Goal: Transaction & Acquisition: Book appointment/travel/reservation

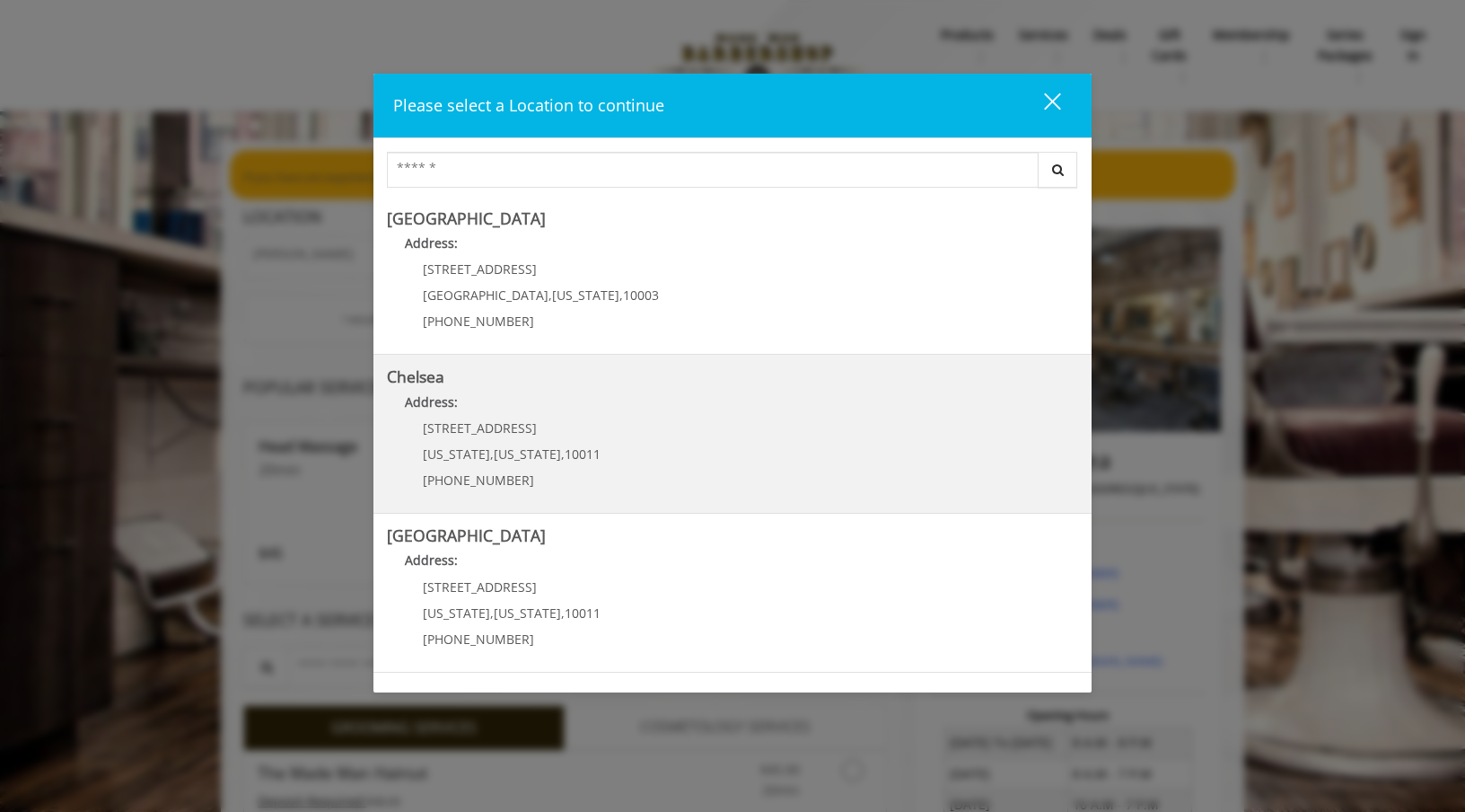
click at [684, 449] on link "Chelsea Address: [STREET_ADDRESS][US_STATE][US_STATE] (917) 639-3902" at bounding box center [733, 433] width 692 height 131
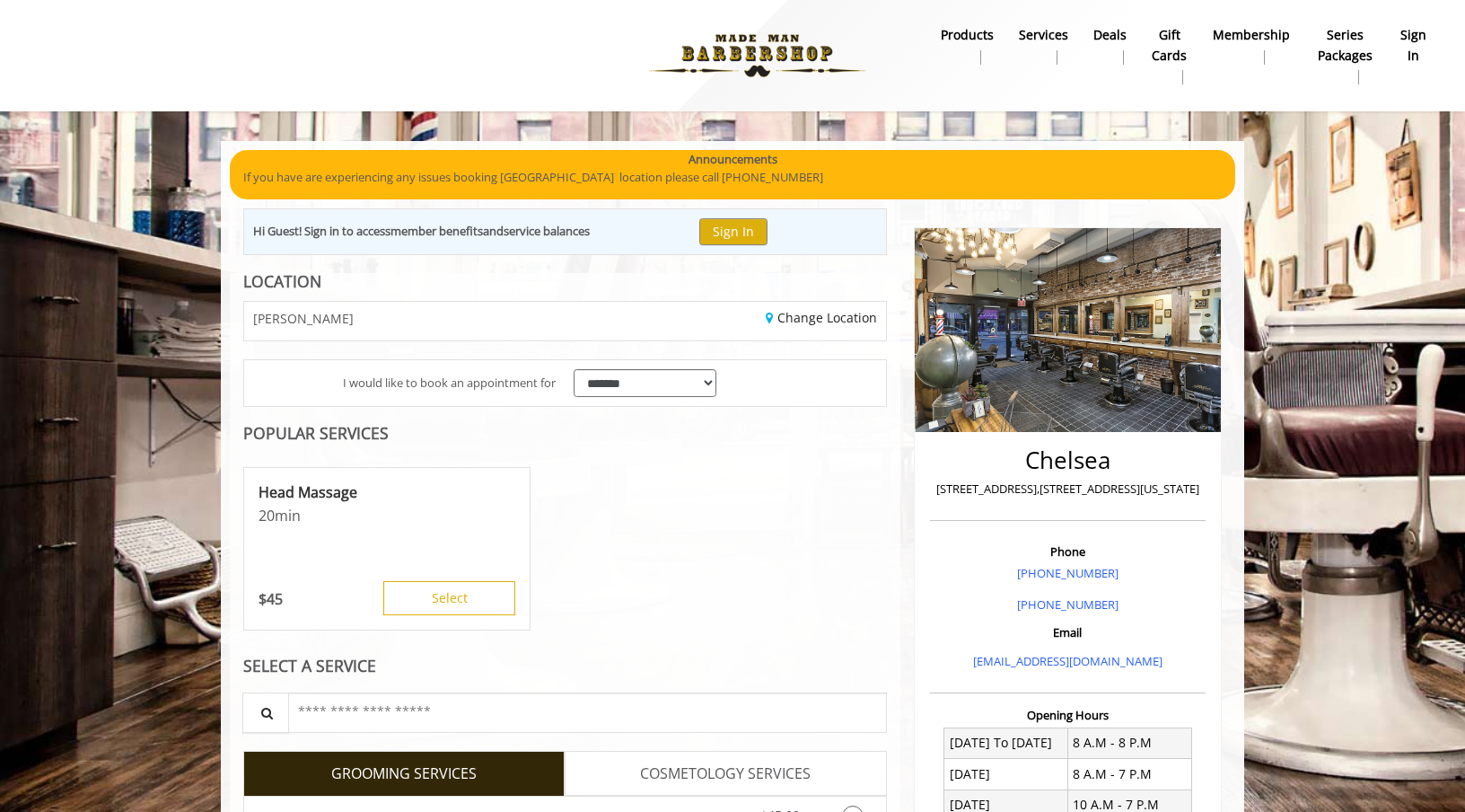
scroll to position [39, 0]
click at [481, 606] on button "Select" at bounding box center [449, 597] width 132 height 34
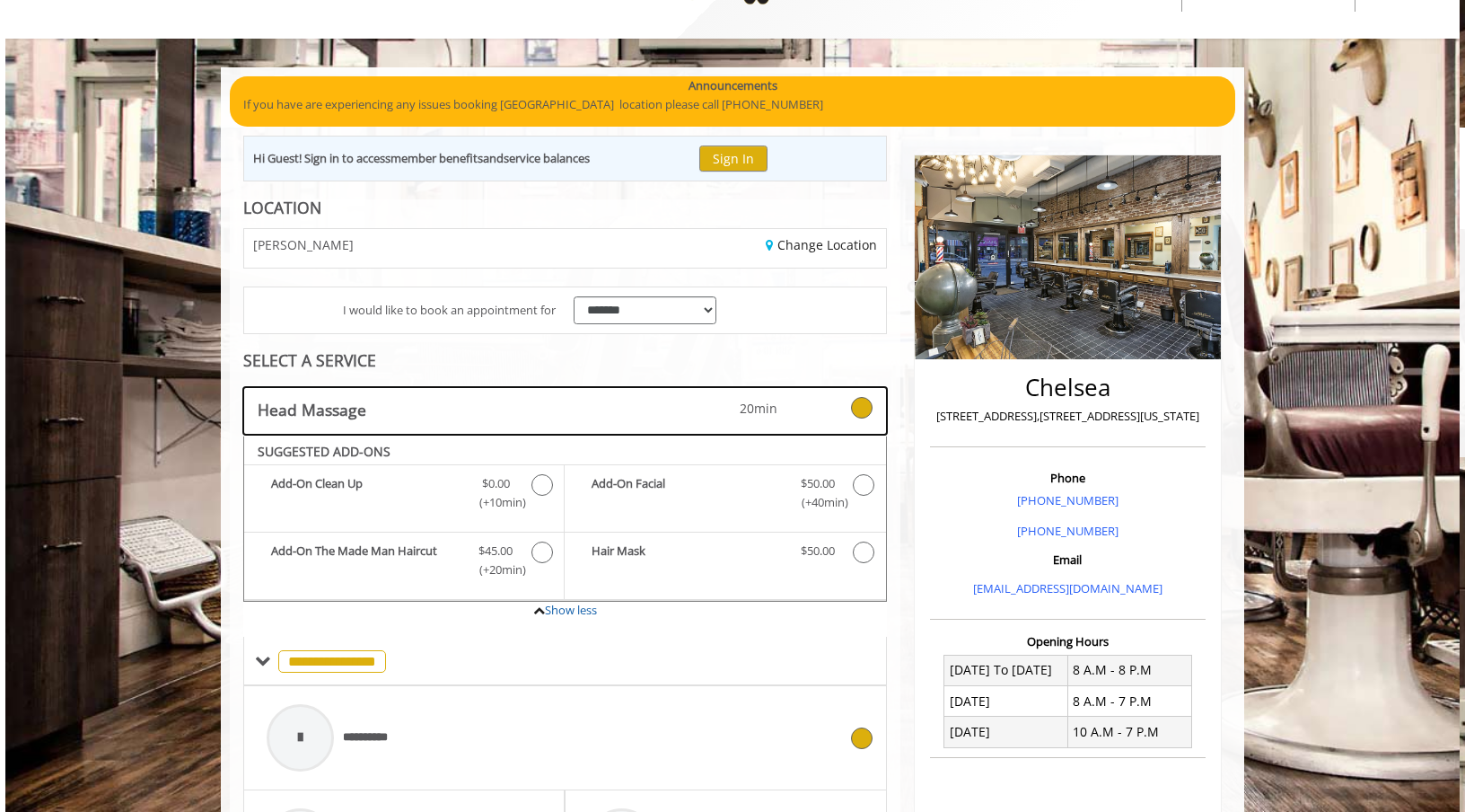
scroll to position [25, 0]
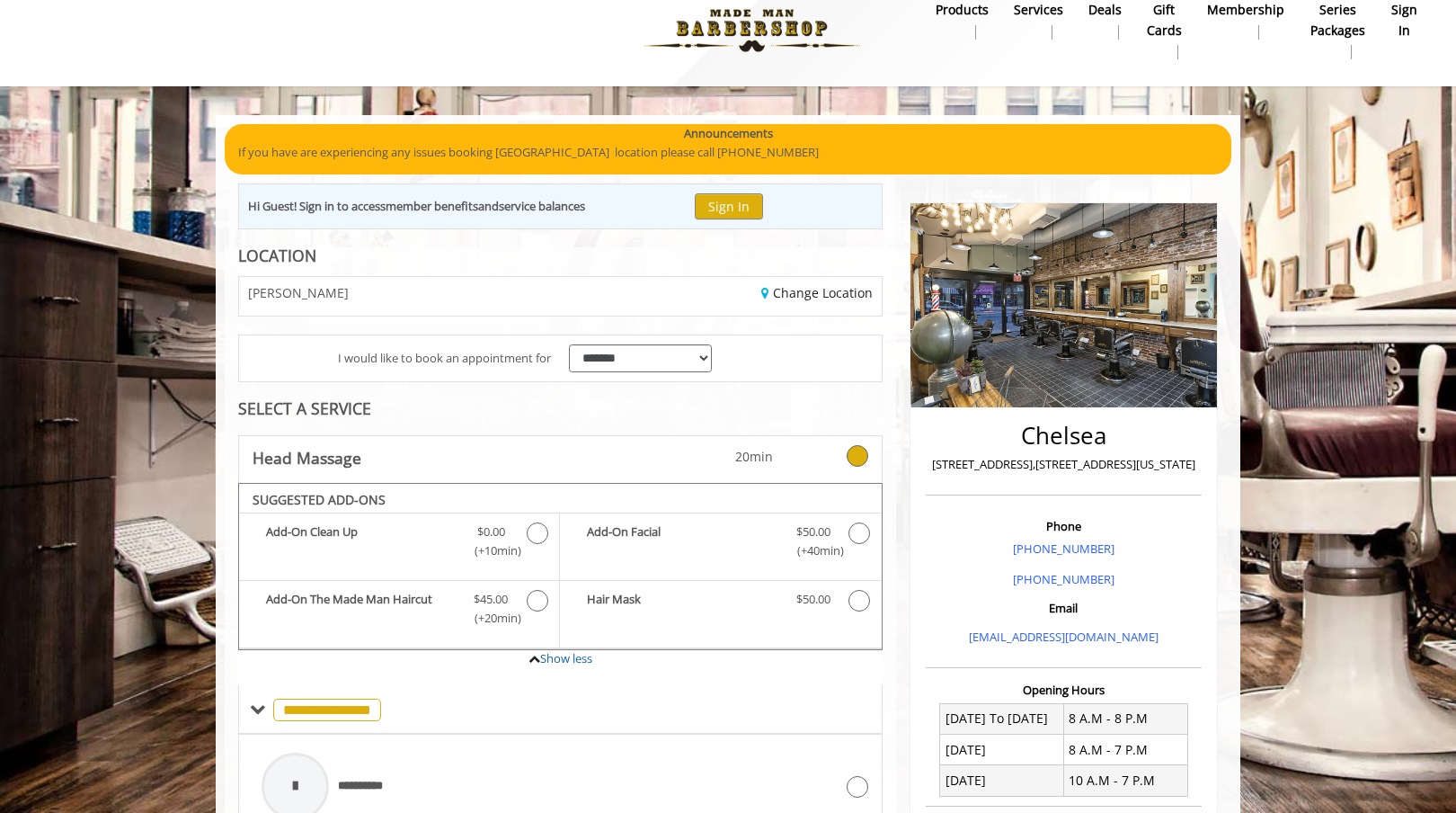
click at [854, 453] on icon at bounding box center [857, 455] width 21 height 21
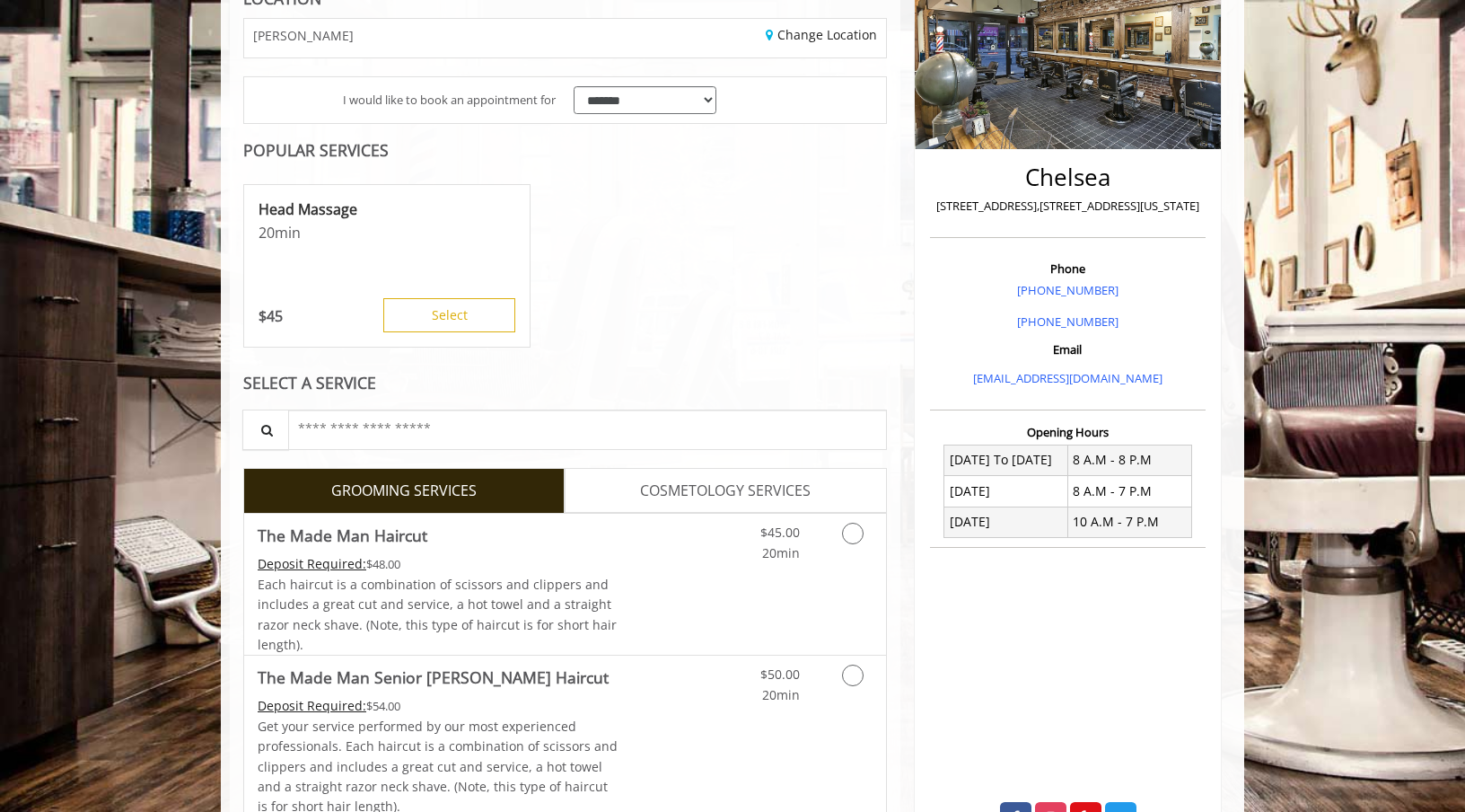
scroll to position [565, 0]
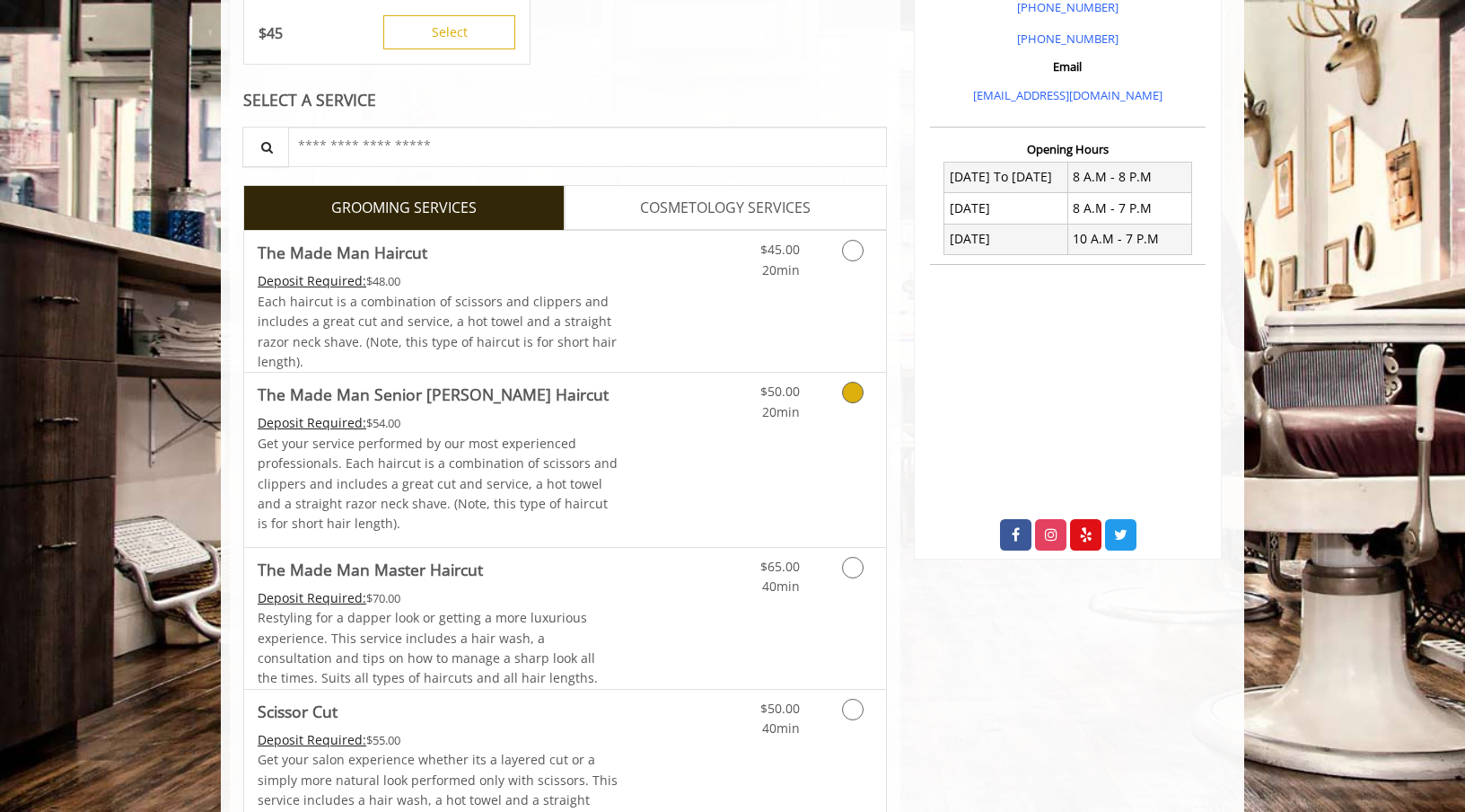
click at [841, 398] on link "Grooming services" at bounding box center [850, 397] width 46 height 49
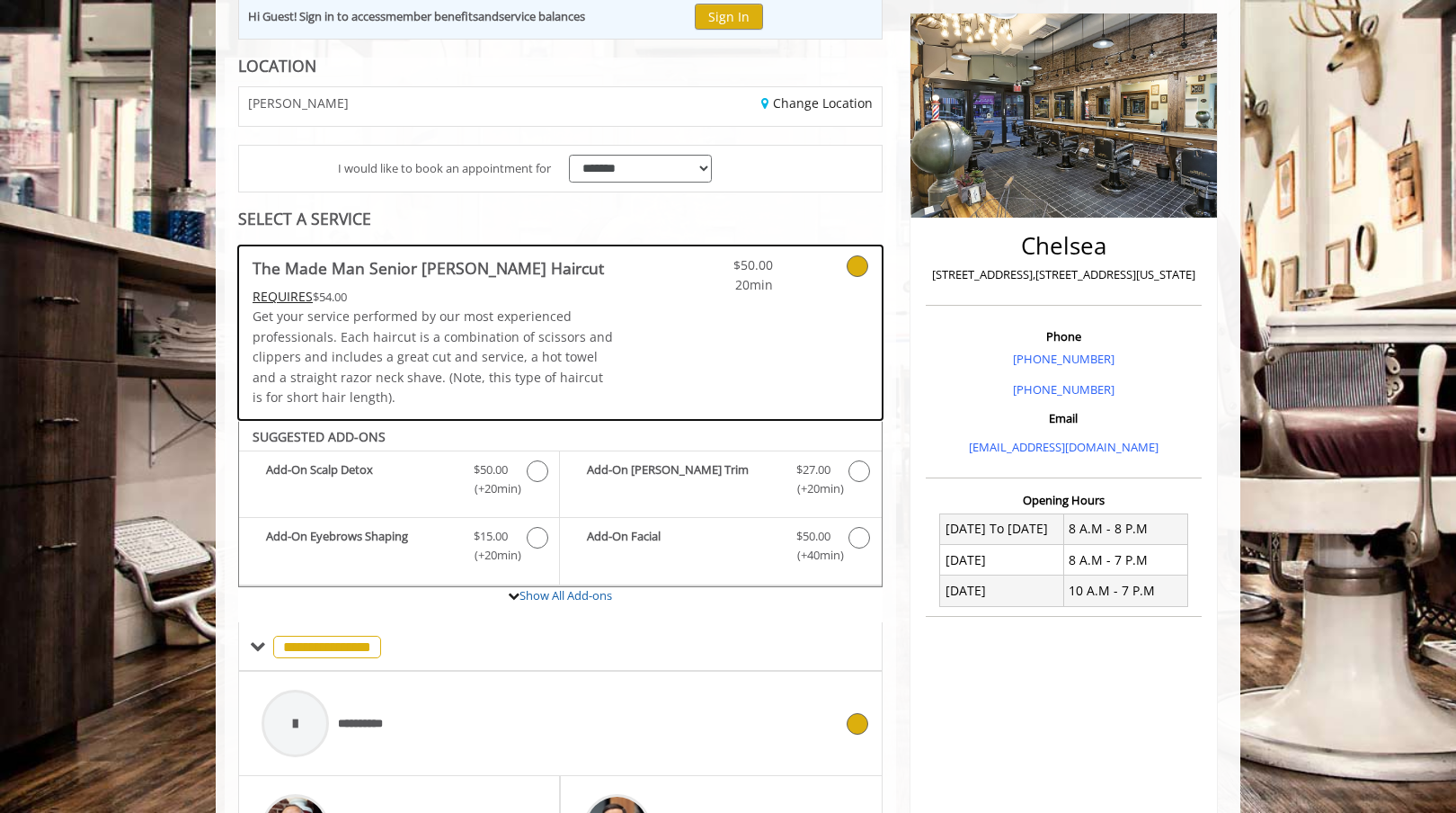
scroll to position [0, 0]
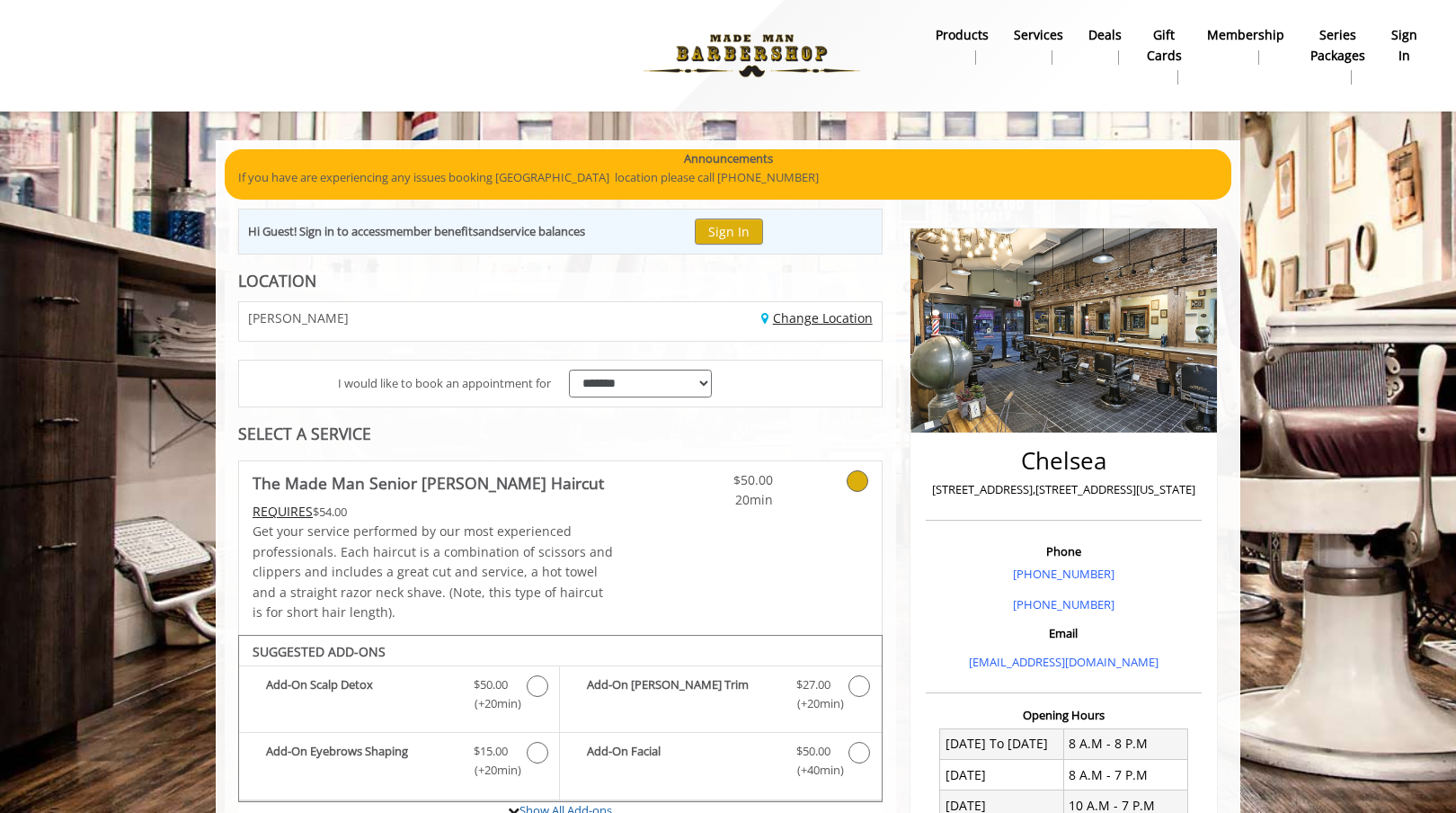
click at [833, 317] on link "Change Location" at bounding box center [817, 318] width 112 height 17
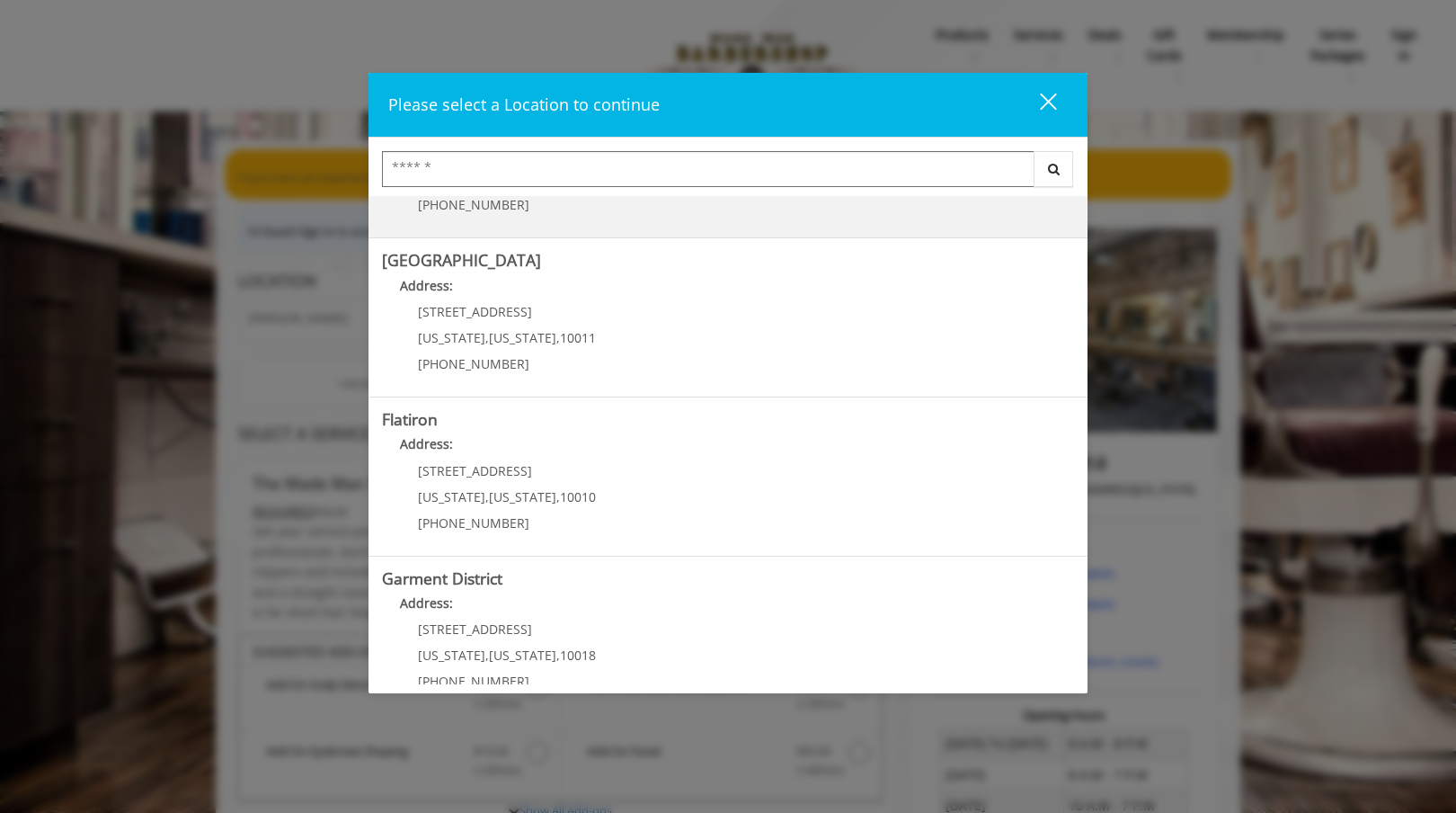
scroll to position [306, 0]
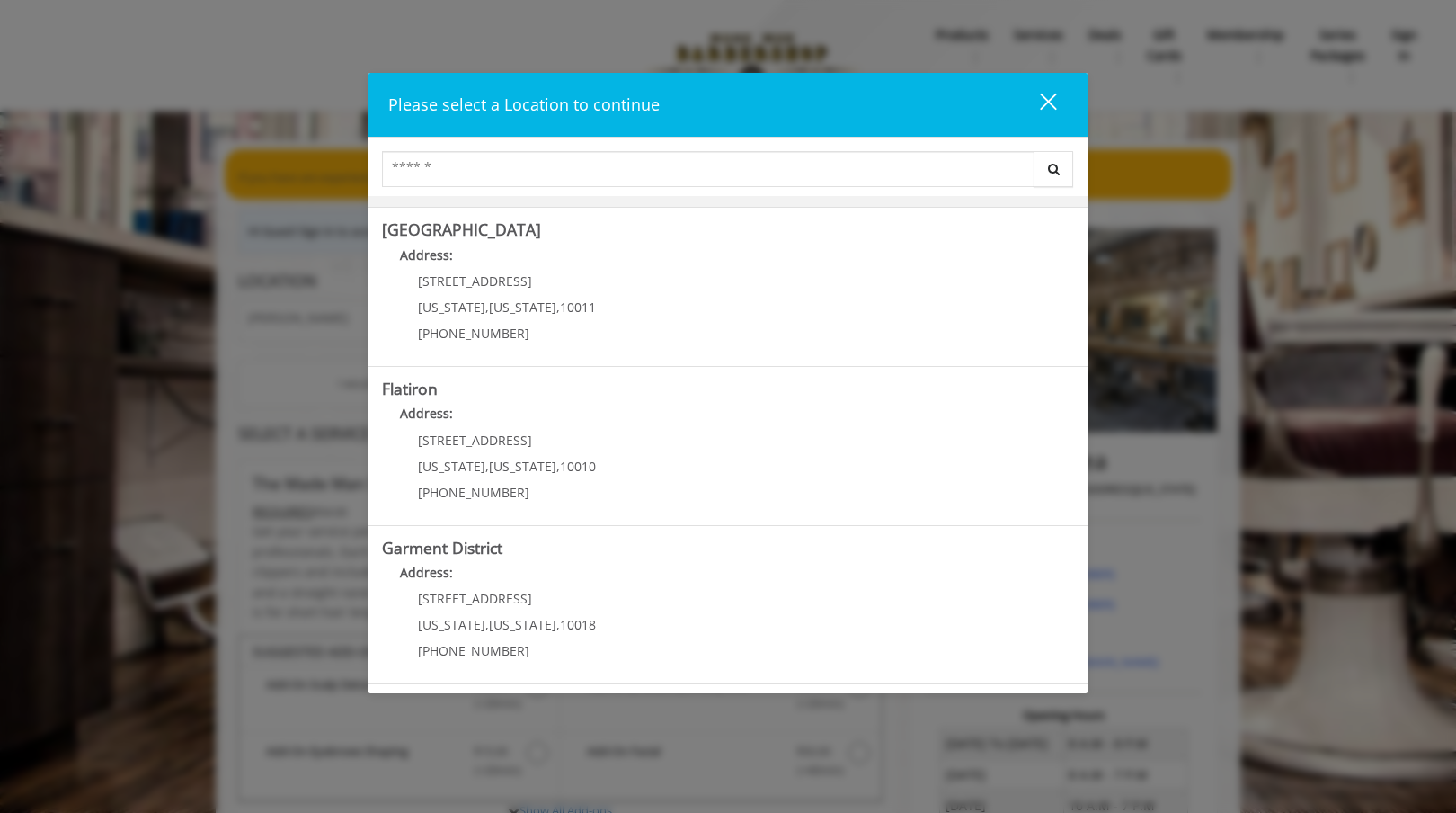
click at [790, 442] on "Flatiron Address: 10 E 23rd St New York , New York , 10010 (917) 475-1765" at bounding box center [728, 446] width 692 height 131
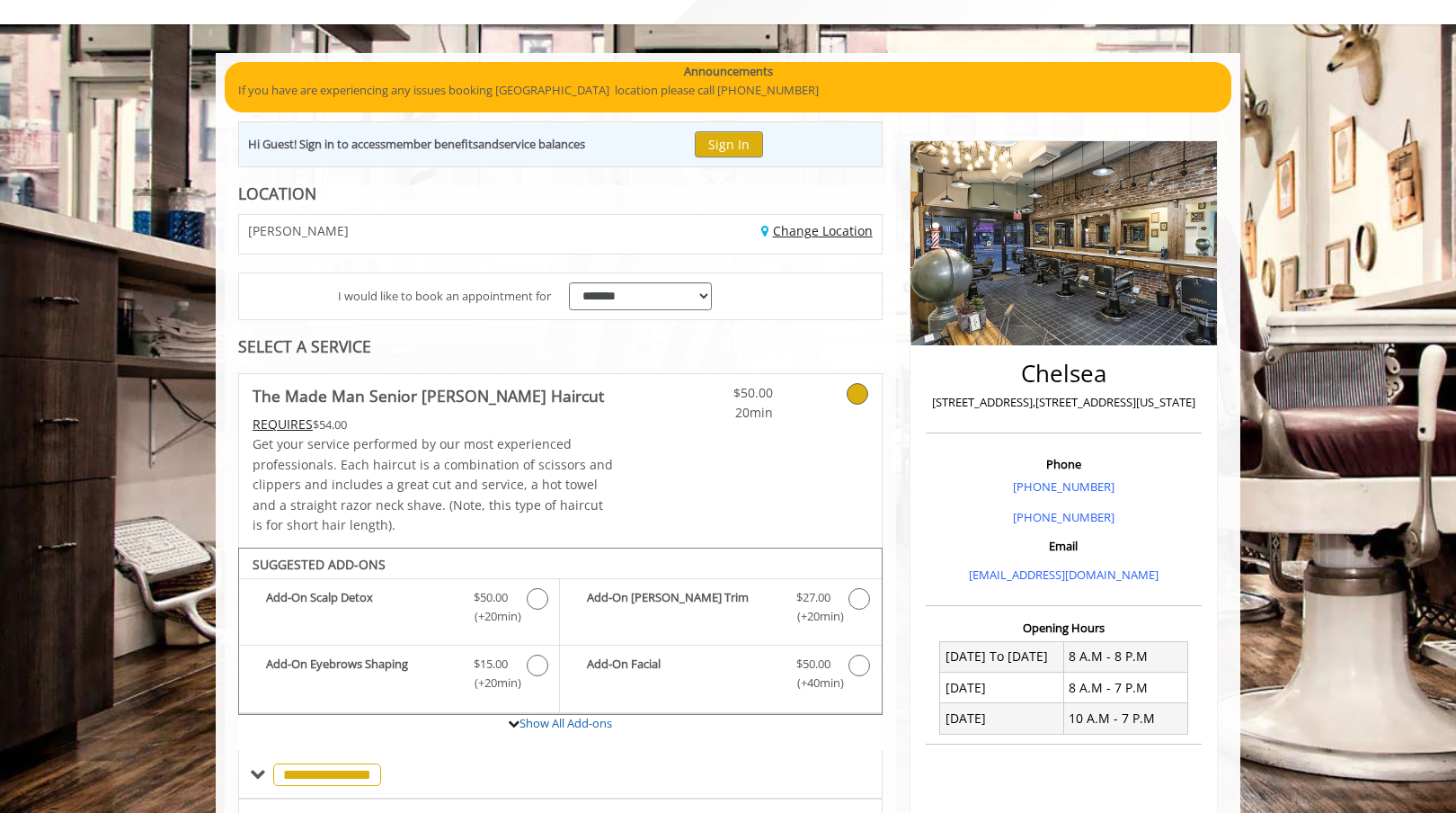
scroll to position [391, 0]
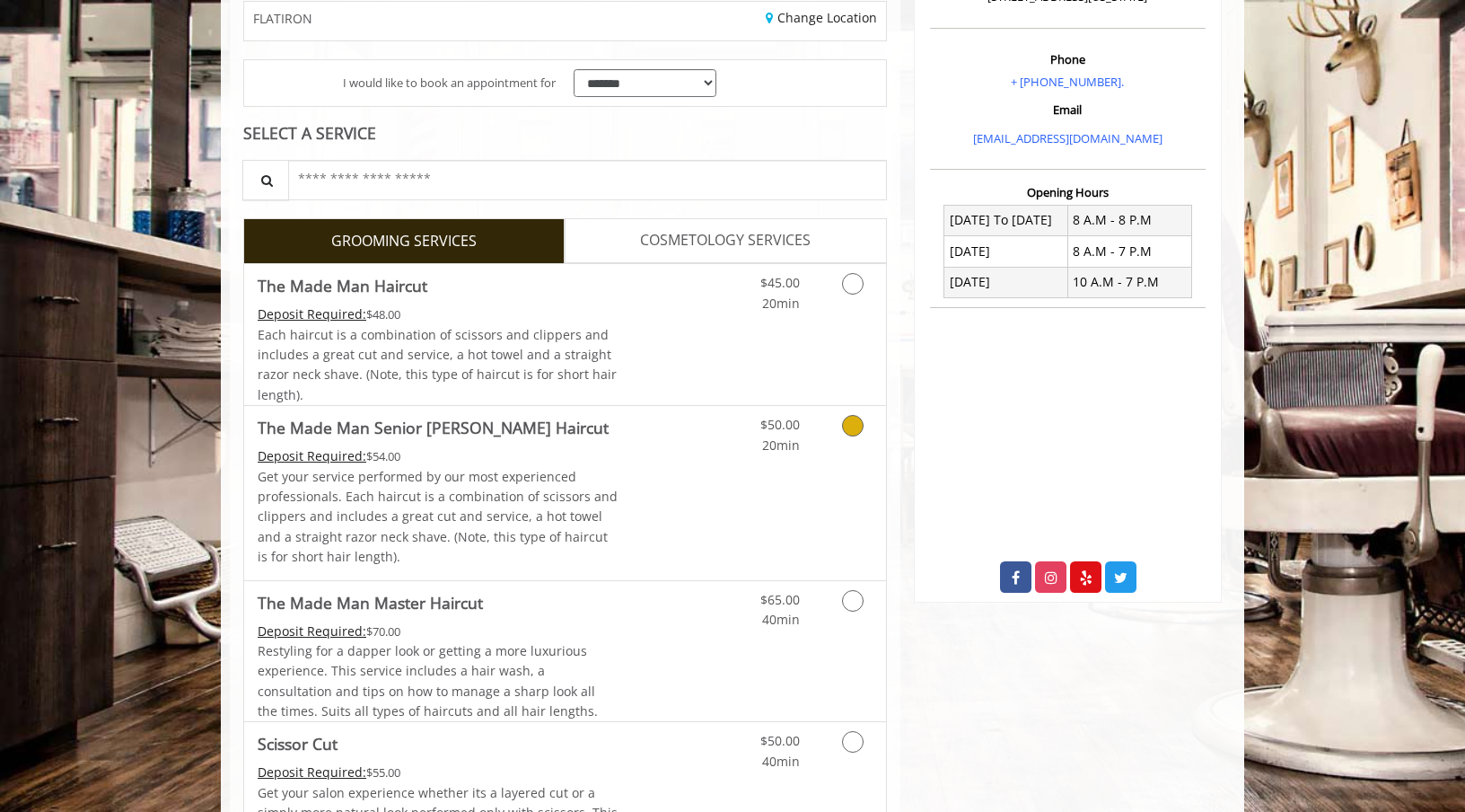
click at [851, 446] on link "Grooming services" at bounding box center [850, 430] width 46 height 49
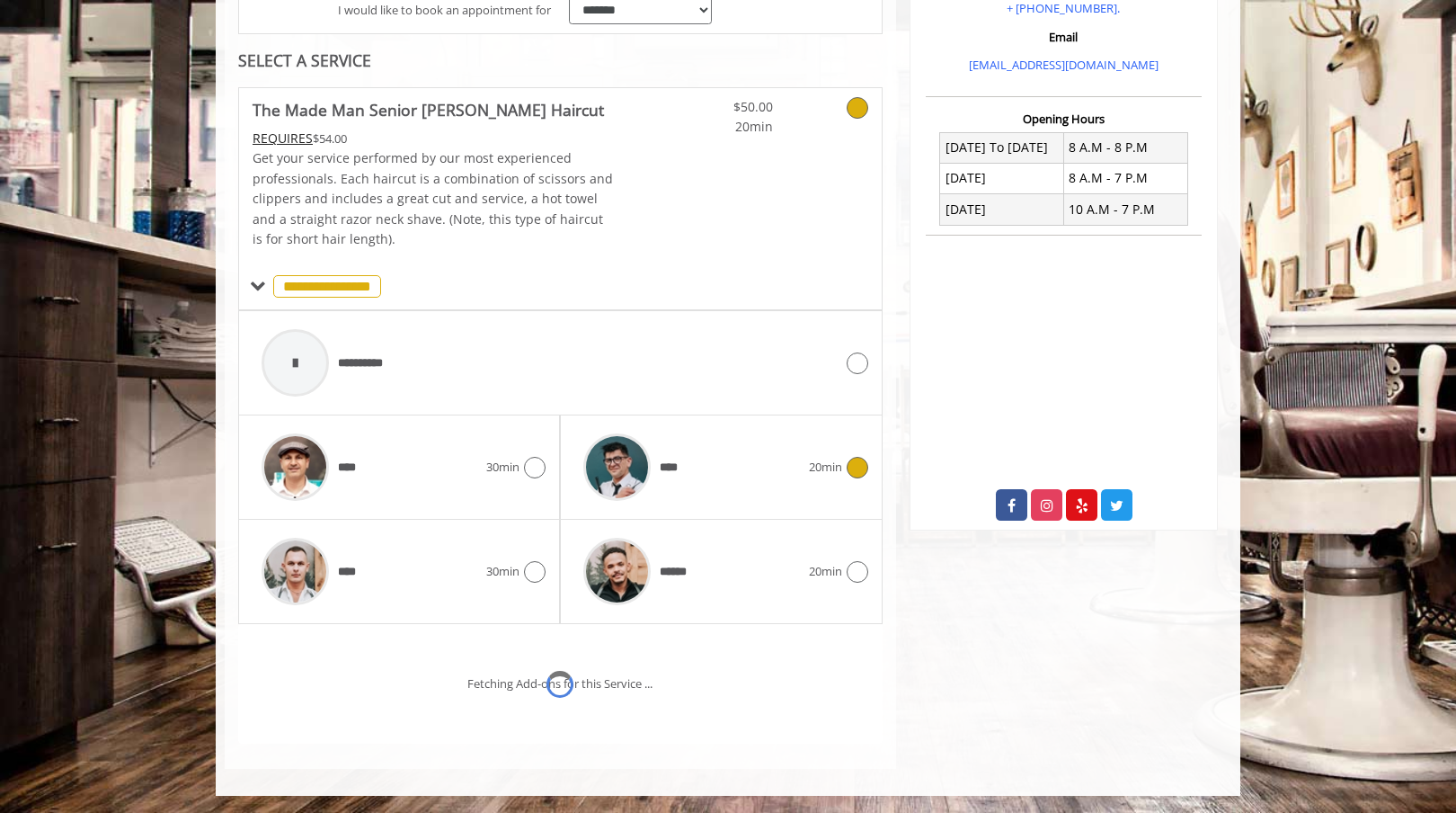
scroll to position [449, 0]
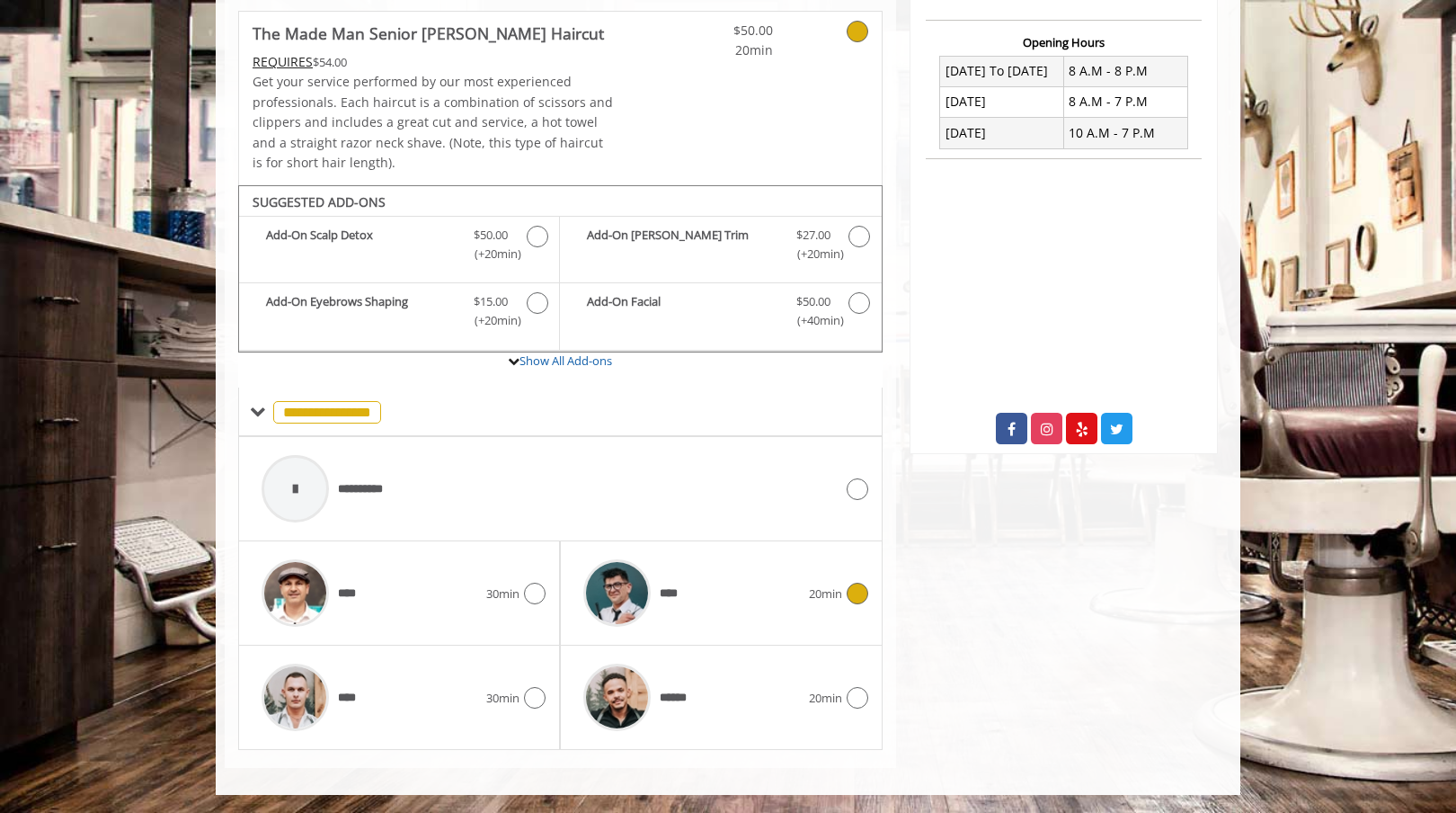
click at [863, 588] on icon at bounding box center [857, 593] width 21 height 21
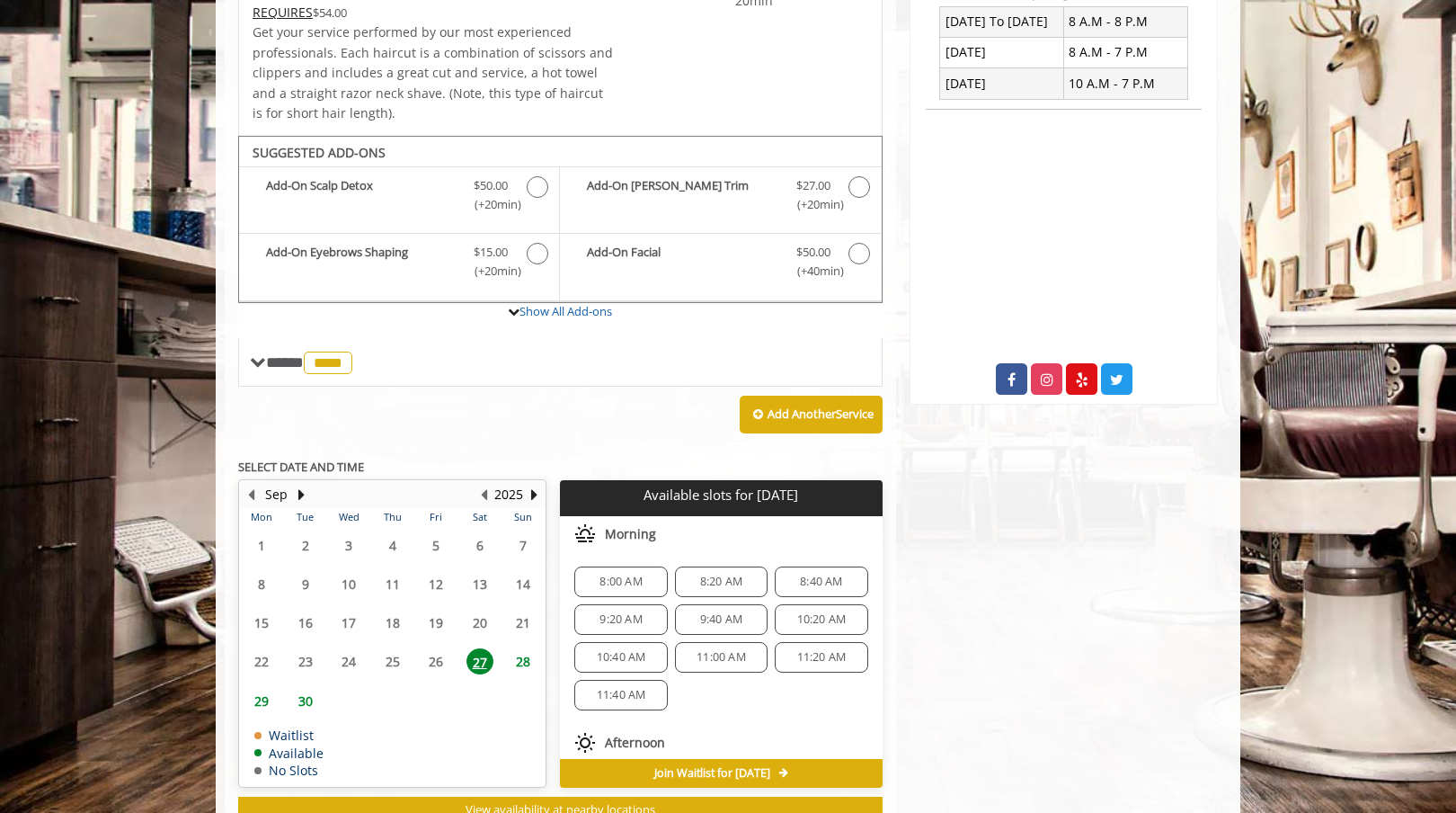
scroll to position [561, 0]
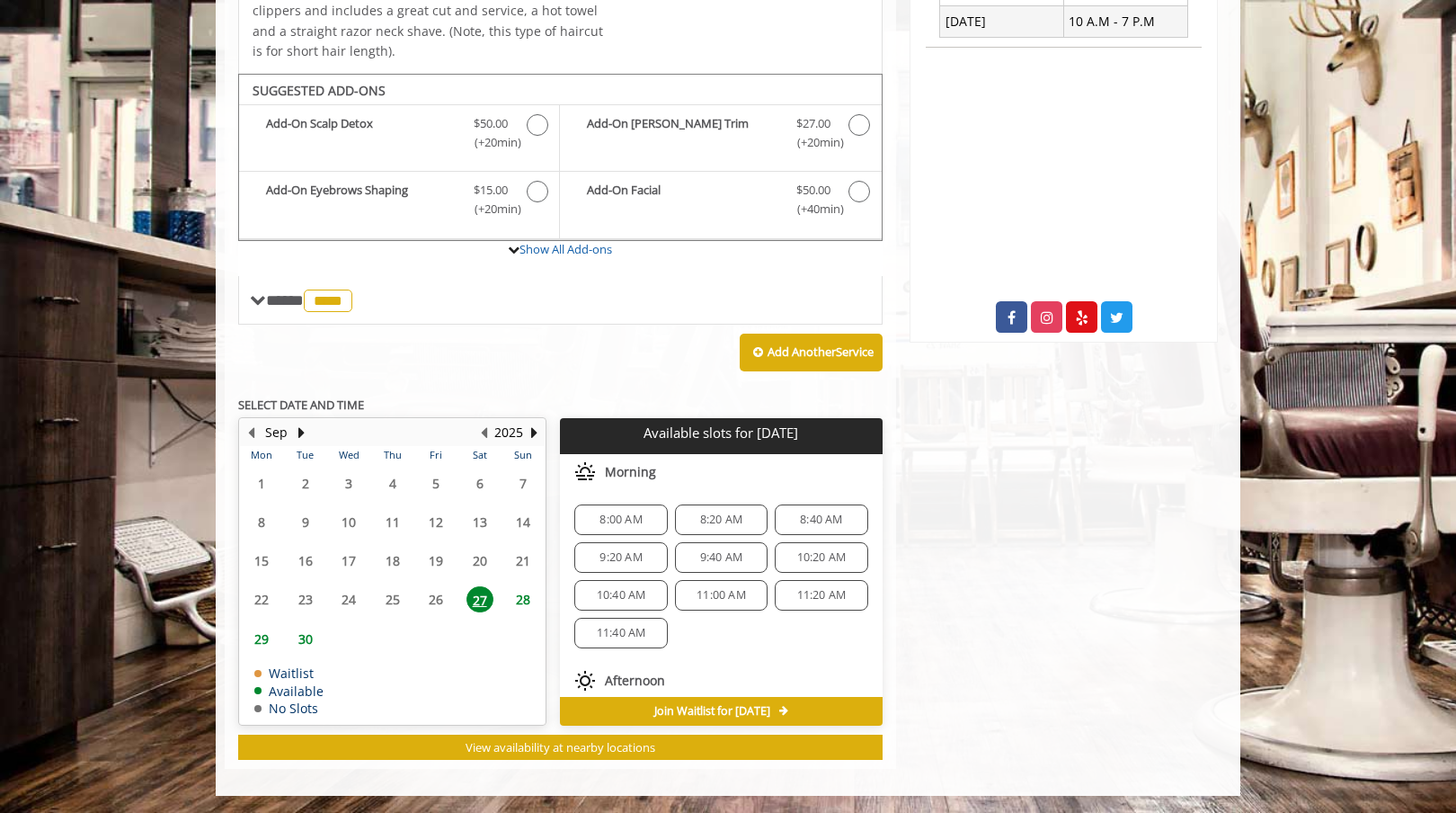
click at [252, 629] on span "29" at bounding box center [261, 638] width 27 height 26
click at [523, 596] on span "28" at bounding box center [524, 599] width 27 height 26
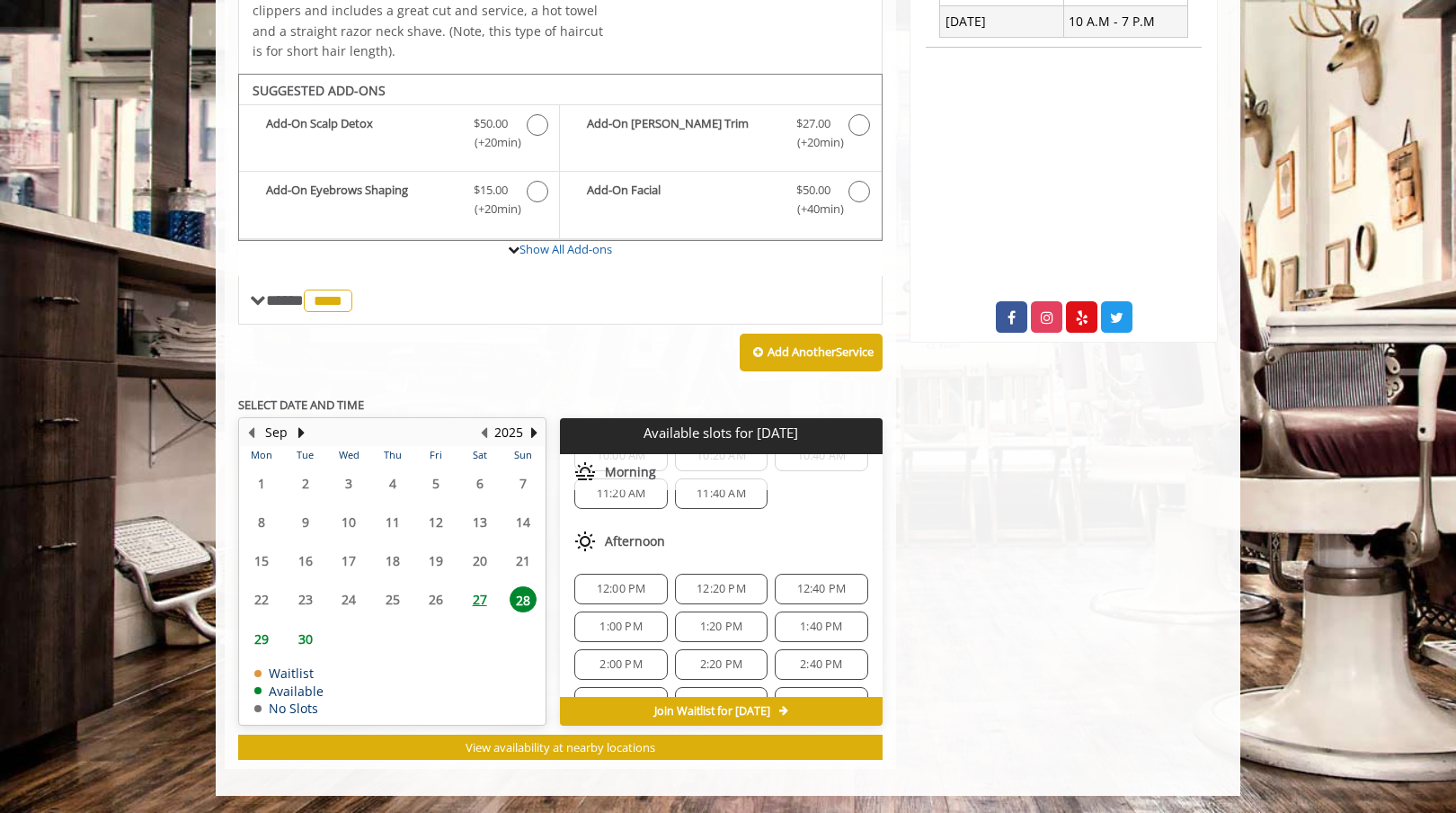
scroll to position [65, 0]
click at [705, 627] on span "1:20 PM" at bounding box center [721, 625] width 42 height 14
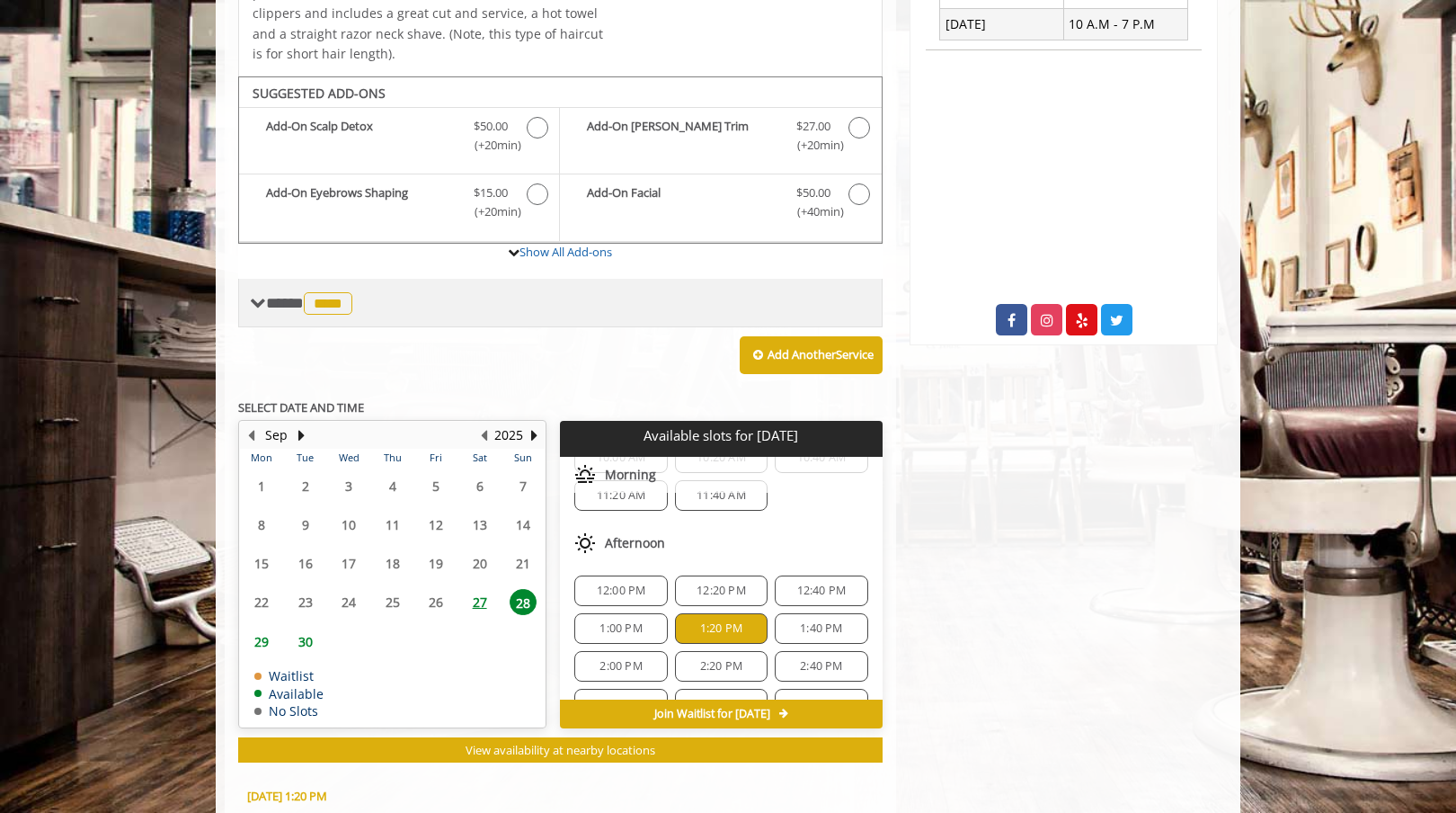
scroll to position [380, 0]
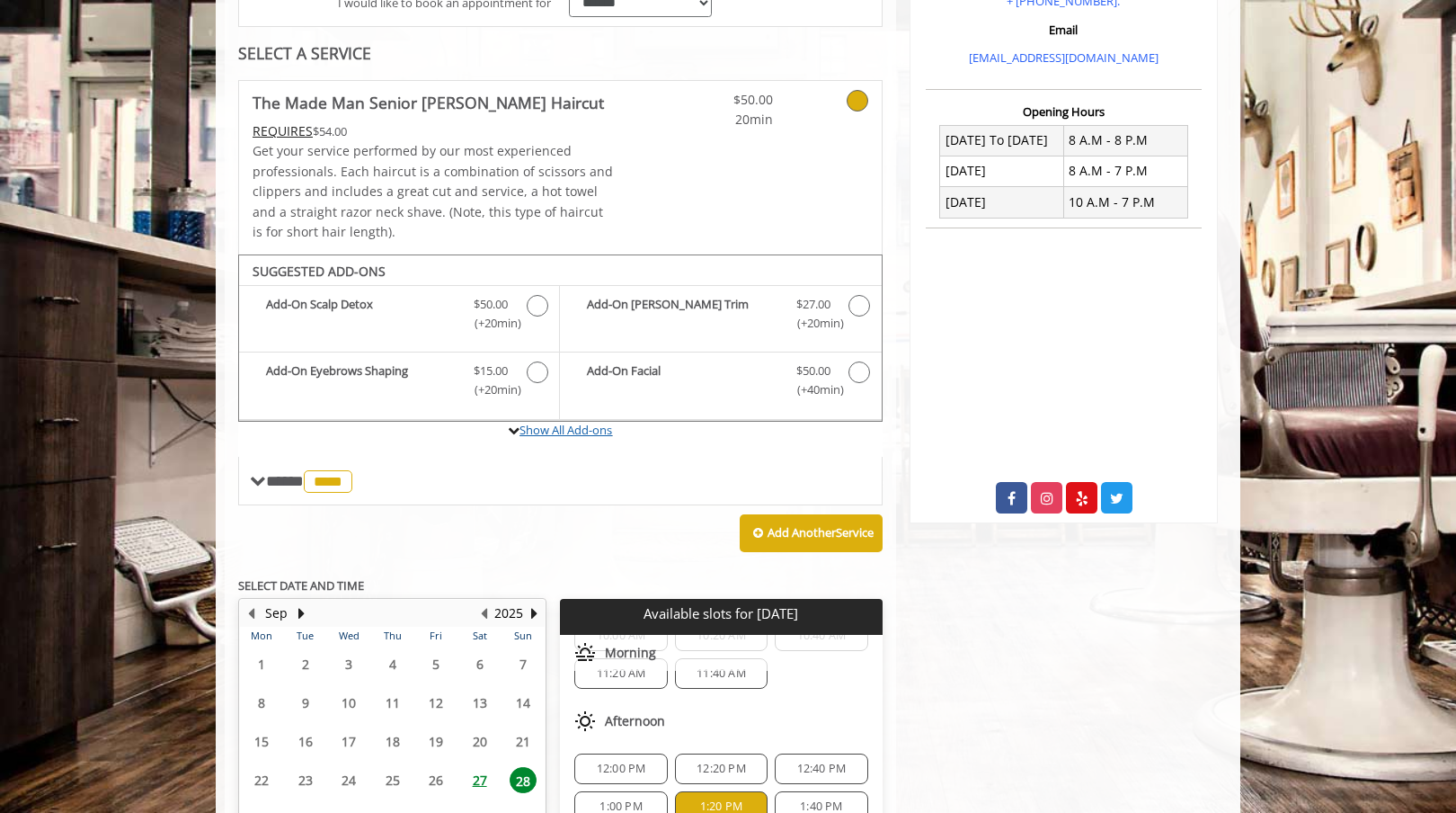
click at [582, 430] on link "Show All Add-ons" at bounding box center [566, 429] width 93 height 16
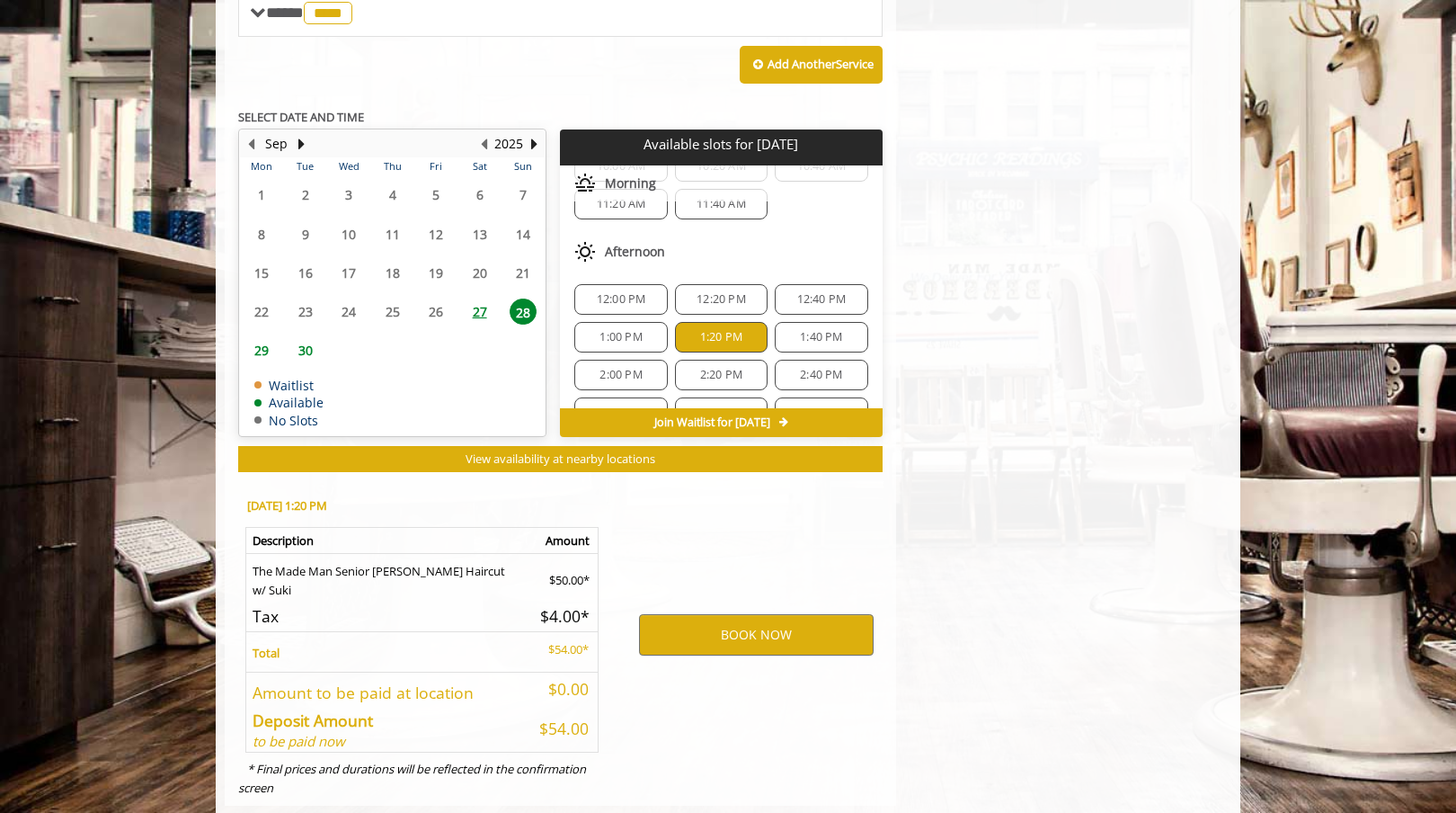
scroll to position [953, 0]
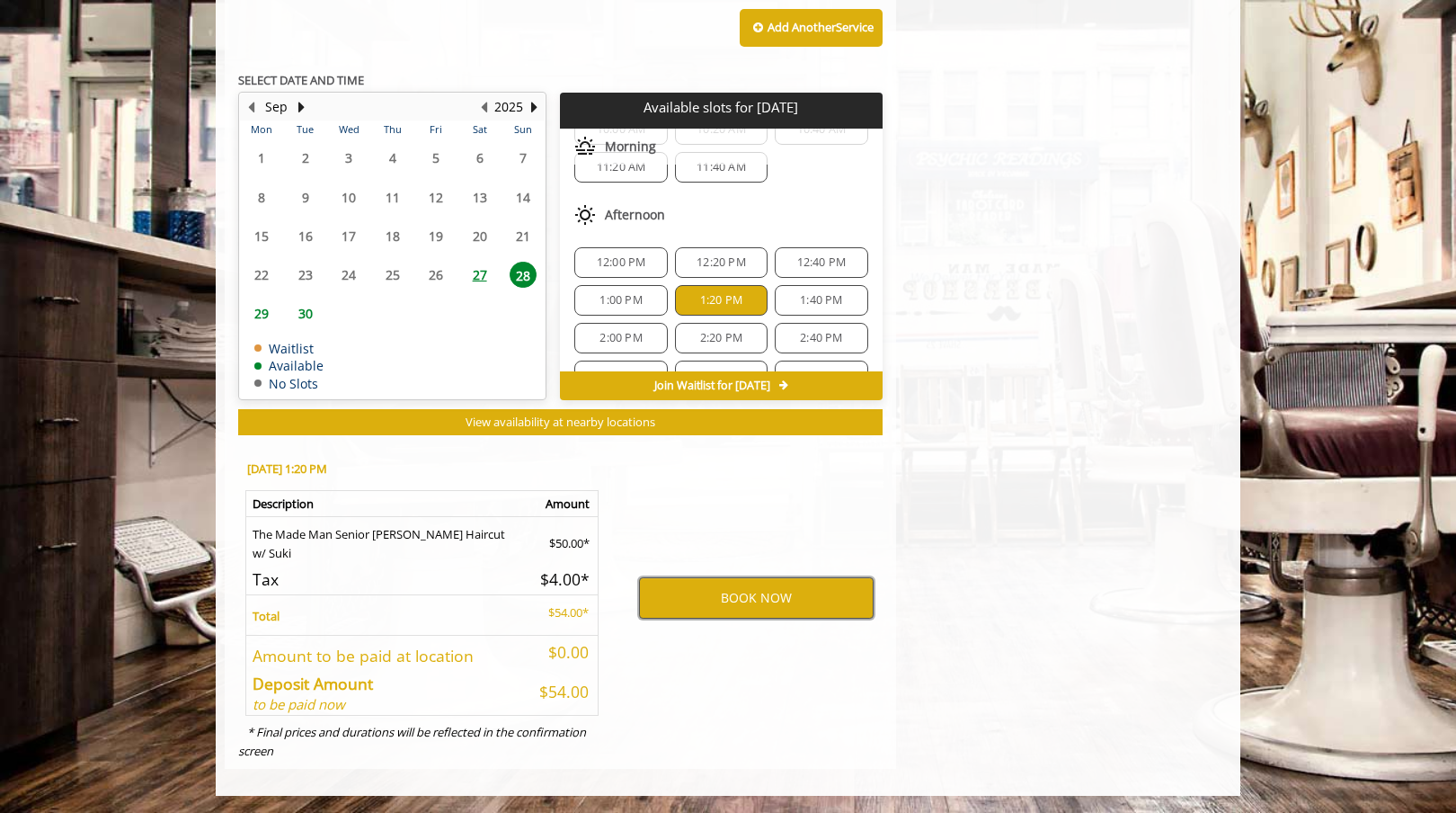
click at [793, 584] on button "BOOK NOW" at bounding box center [756, 597] width 234 height 41
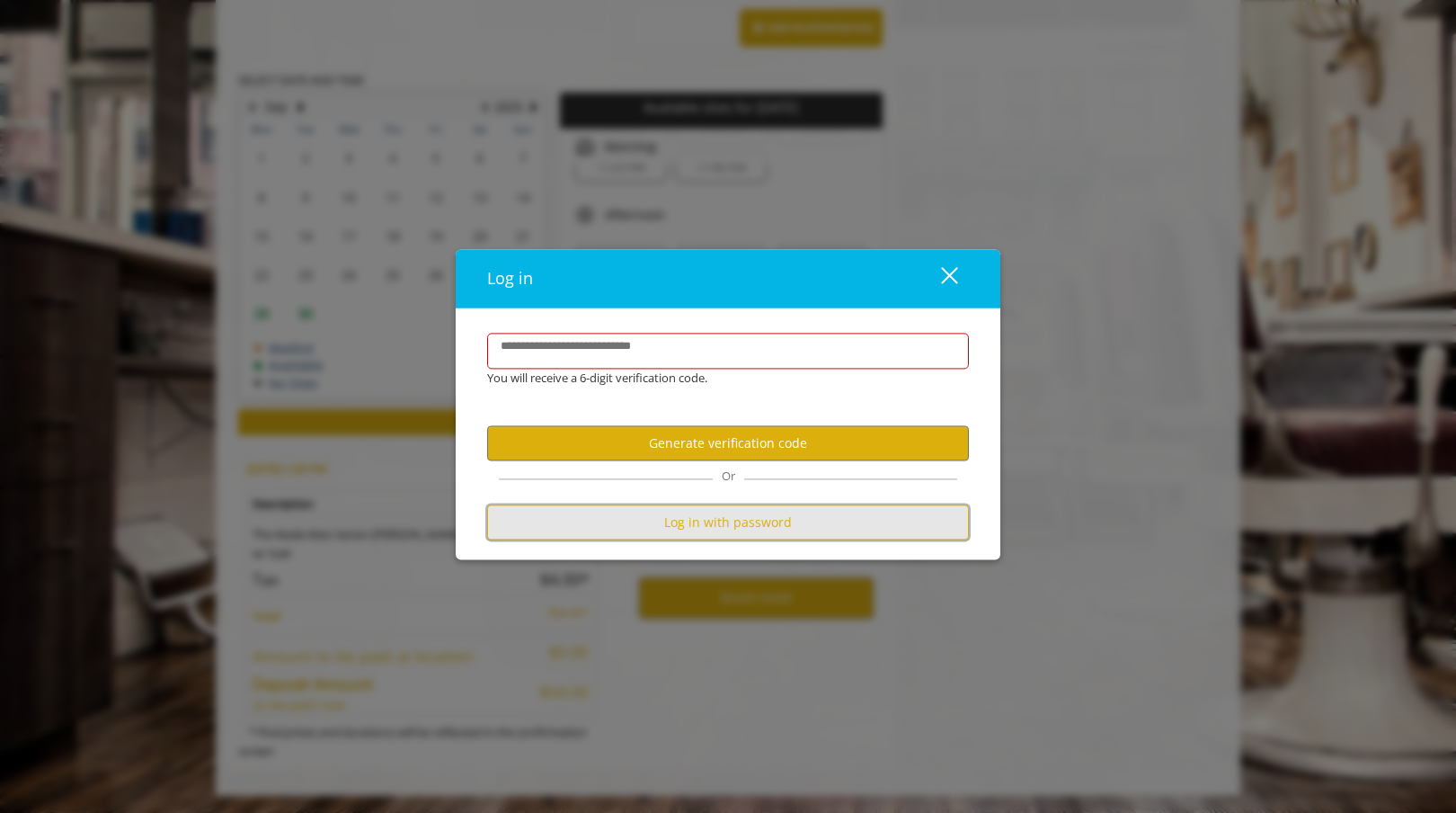
click at [763, 525] on button "Log in with password" at bounding box center [728, 523] width 482 height 35
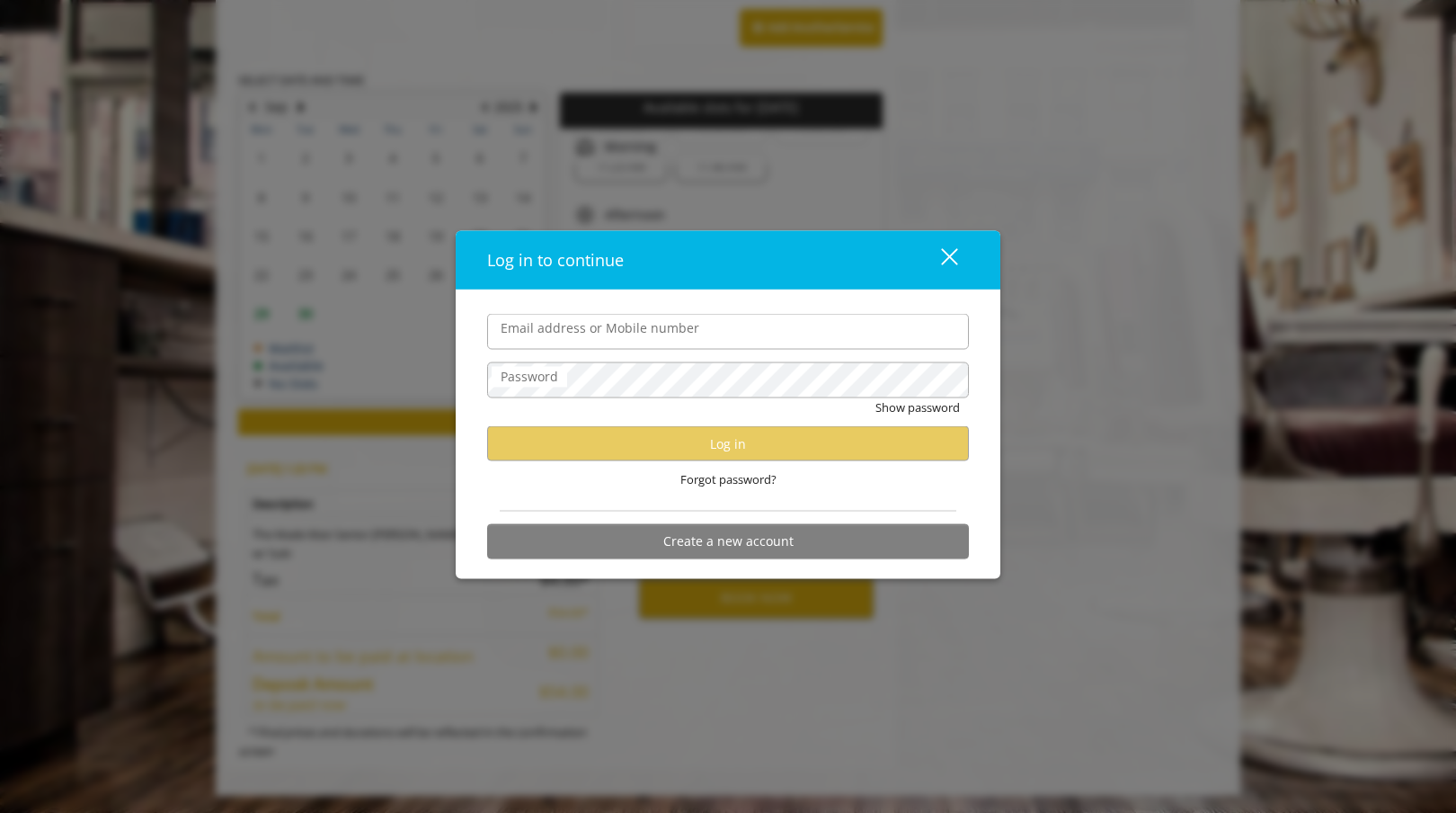
click at [776, 328] on input "Email address or Mobile number" at bounding box center [728, 331] width 482 height 36
click at [0, 812] on com-1password-button at bounding box center [0, 814] width 0 height 0
click at [835, 338] on input "Email address or Mobile number" at bounding box center [728, 331] width 482 height 36
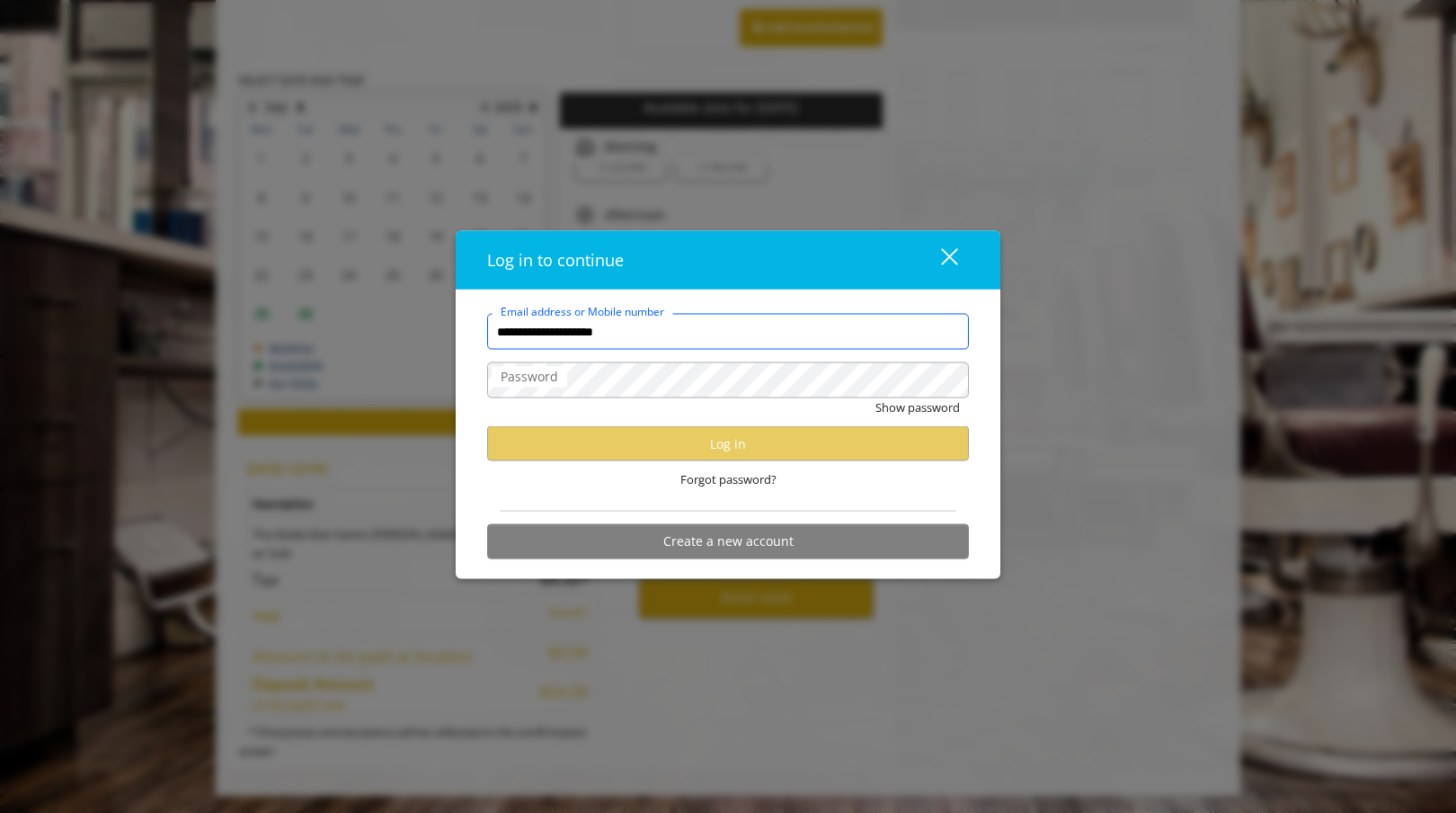
type input "**********"
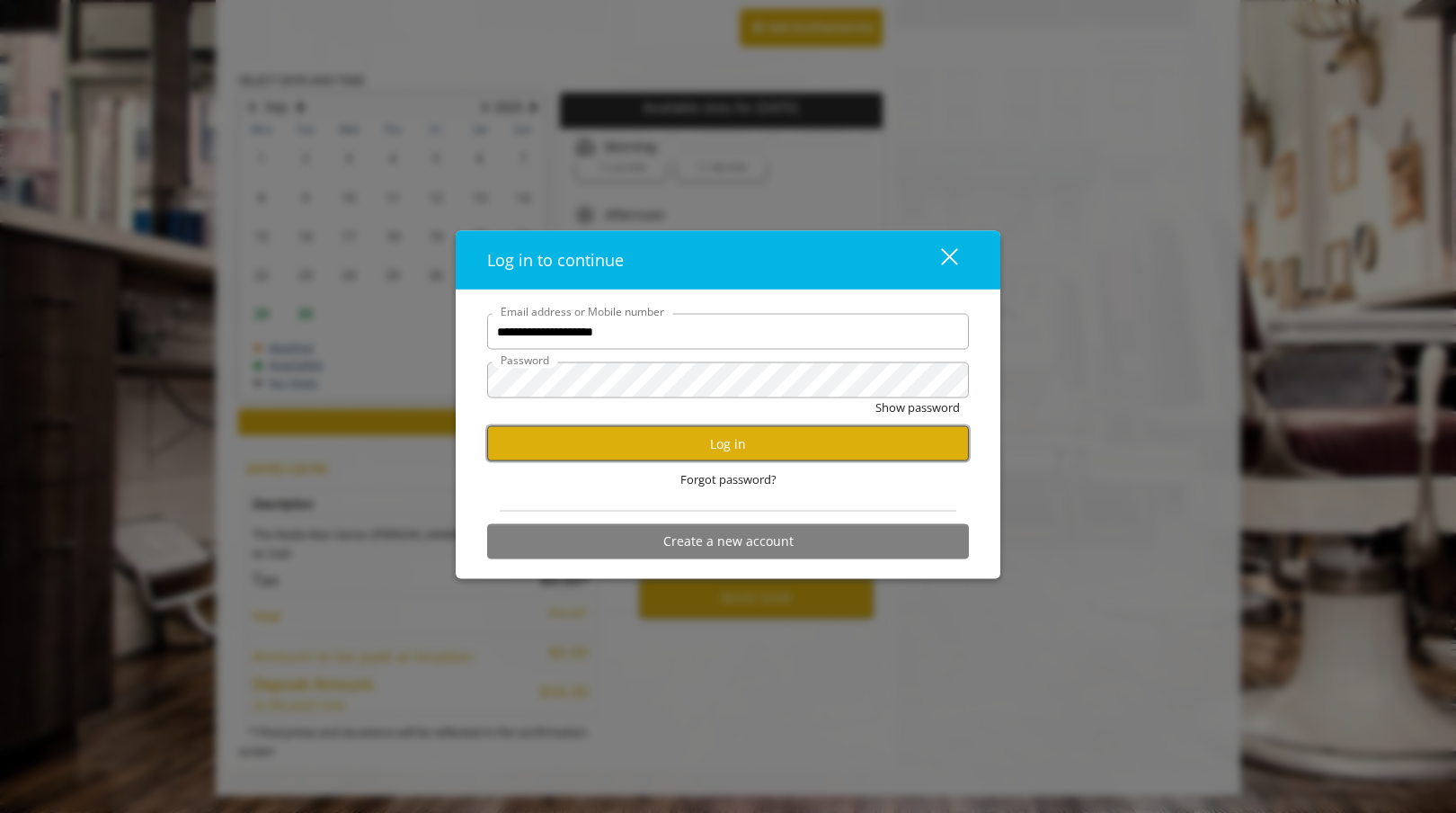
click at [807, 447] on button "Log in" at bounding box center [728, 444] width 482 height 35
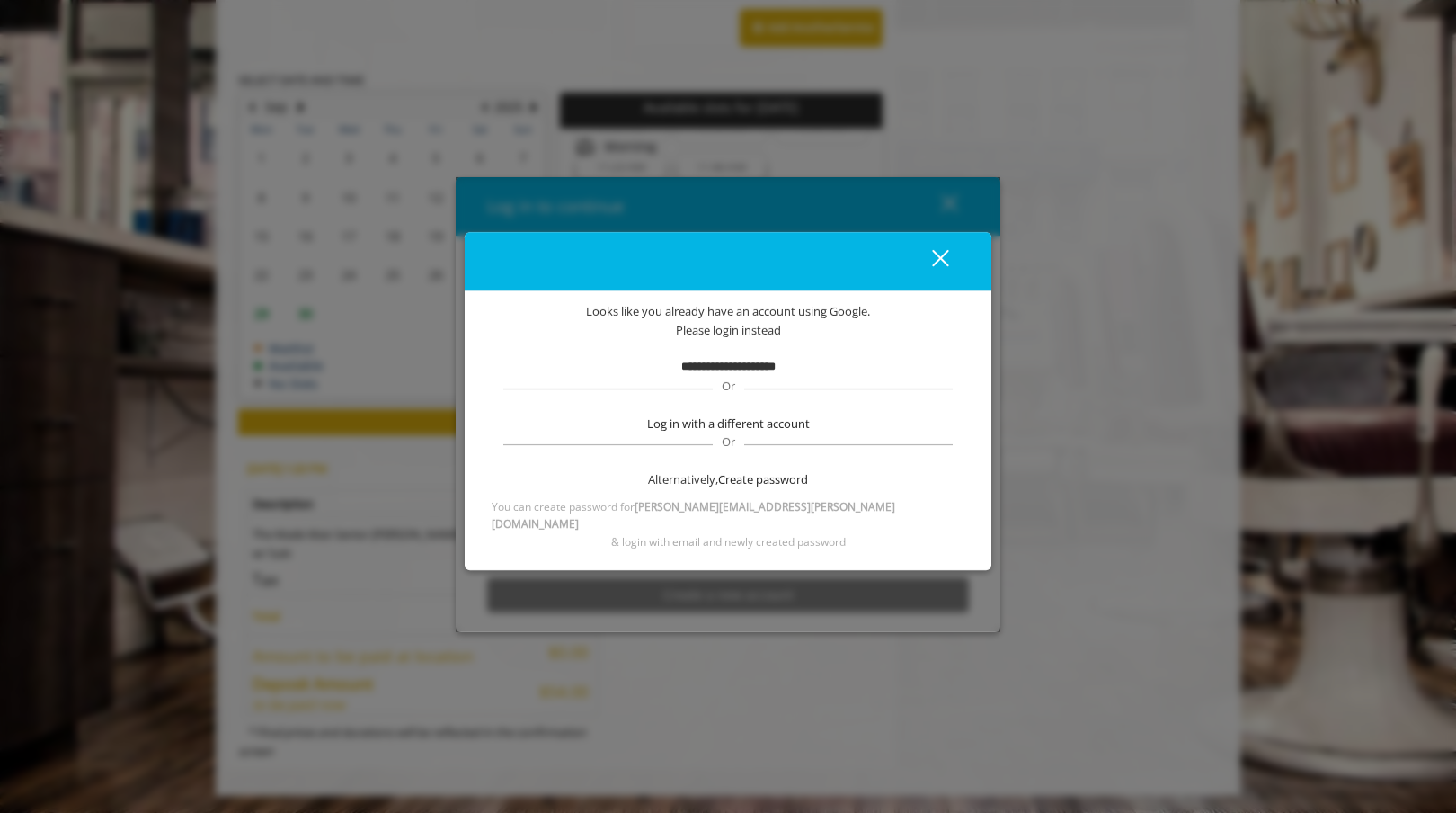
click at [933, 262] on div "close" at bounding box center [929, 261] width 36 height 27
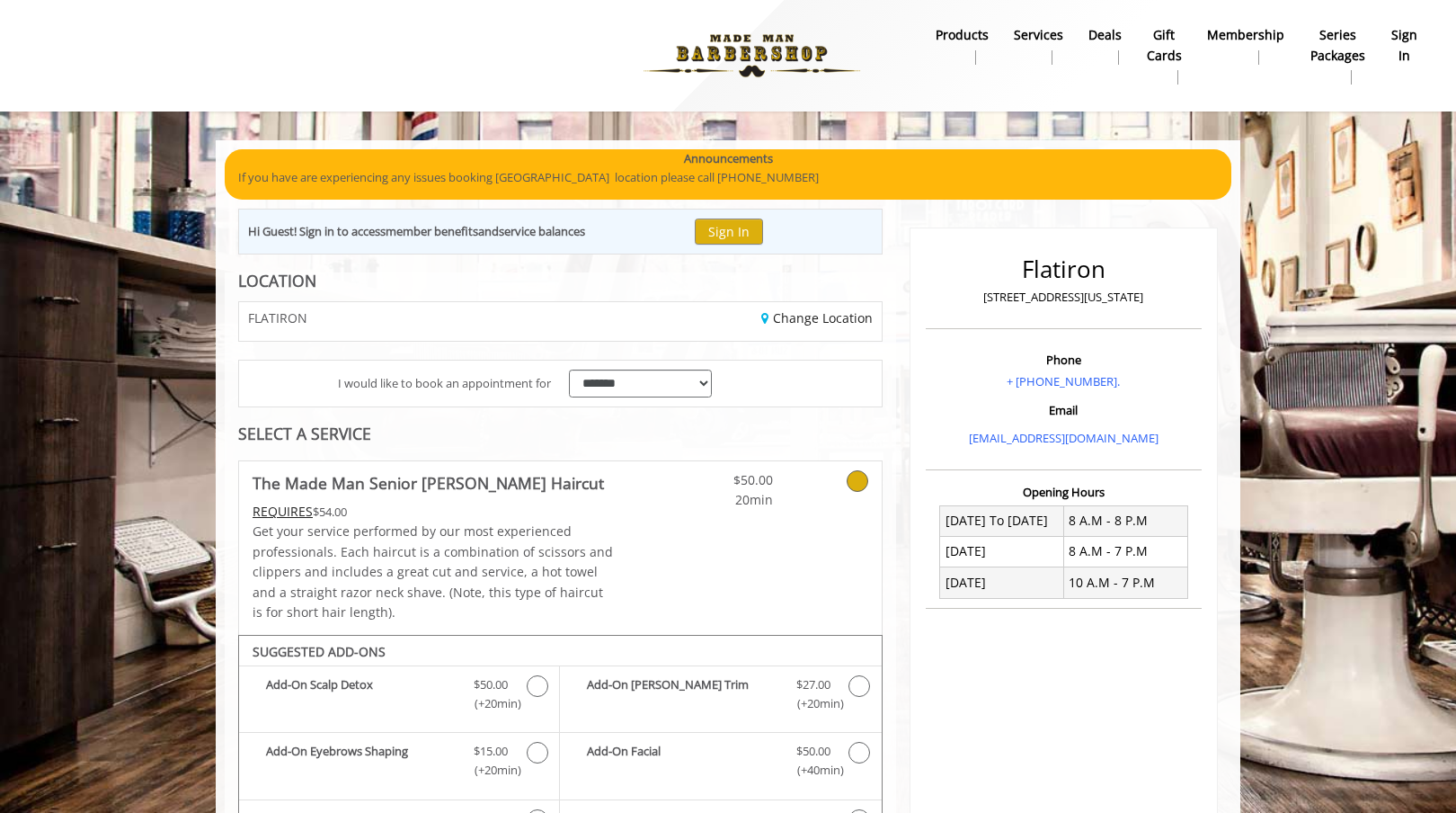
click at [1398, 54] on b "sign in" at bounding box center [1404, 45] width 26 height 41
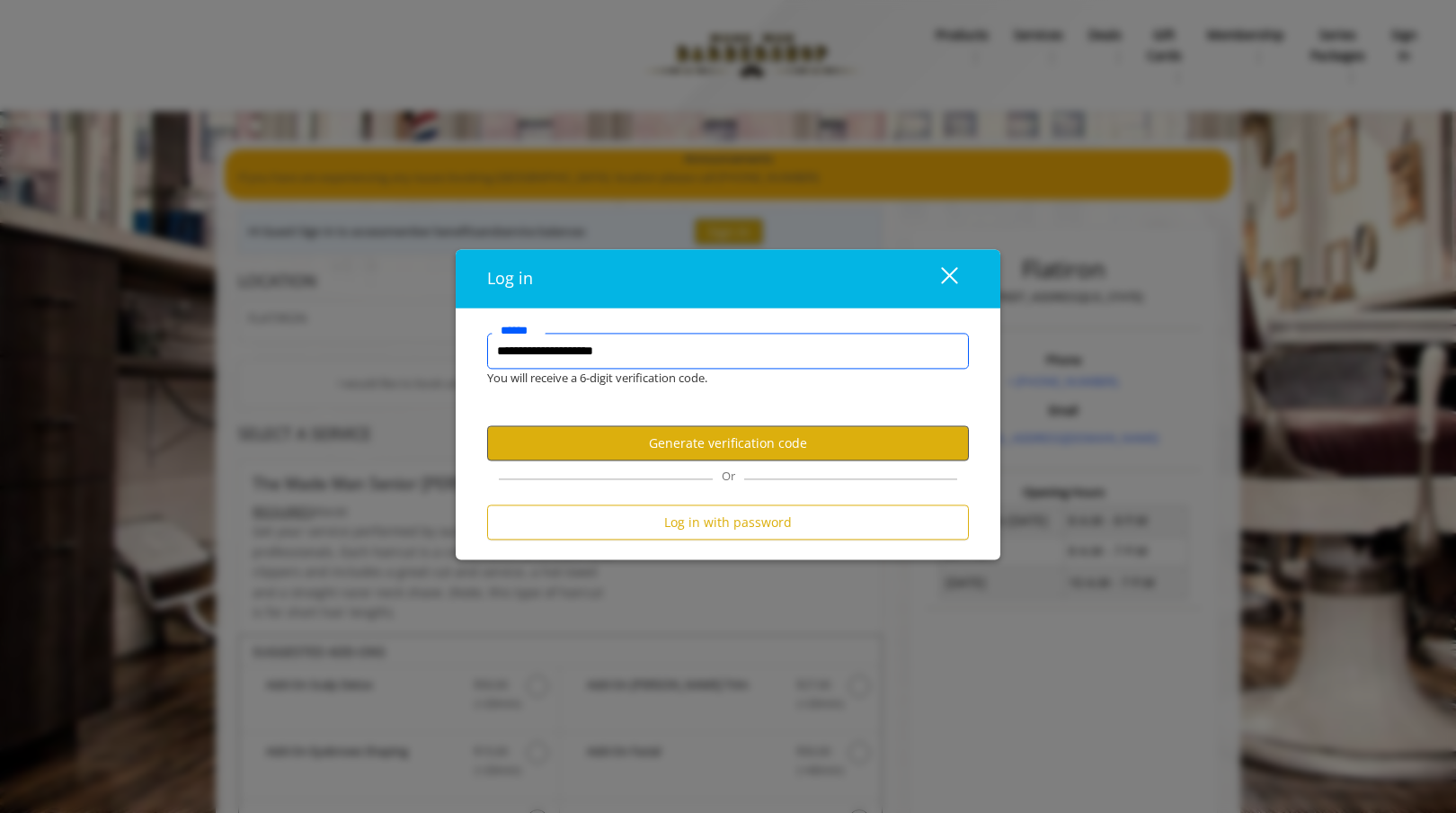
type input "**********"
click at [759, 451] on button "Generate verification code" at bounding box center [728, 443] width 482 height 35
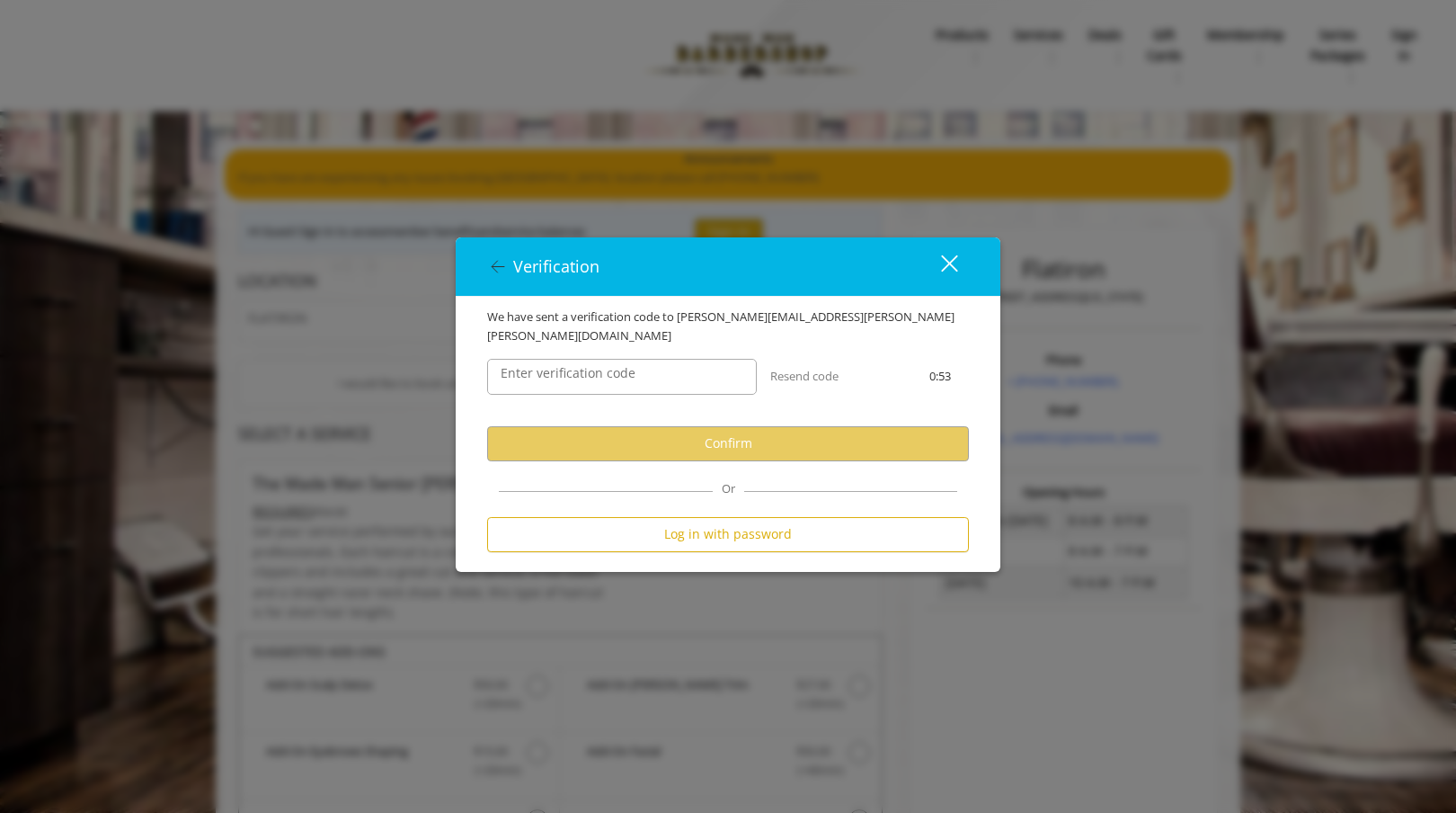
click at [628, 366] on label "Enter verification code" at bounding box center [568, 373] width 152 height 20
click at [628, 366] on input "Enter verification code" at bounding box center [622, 376] width 270 height 36
paste input "******"
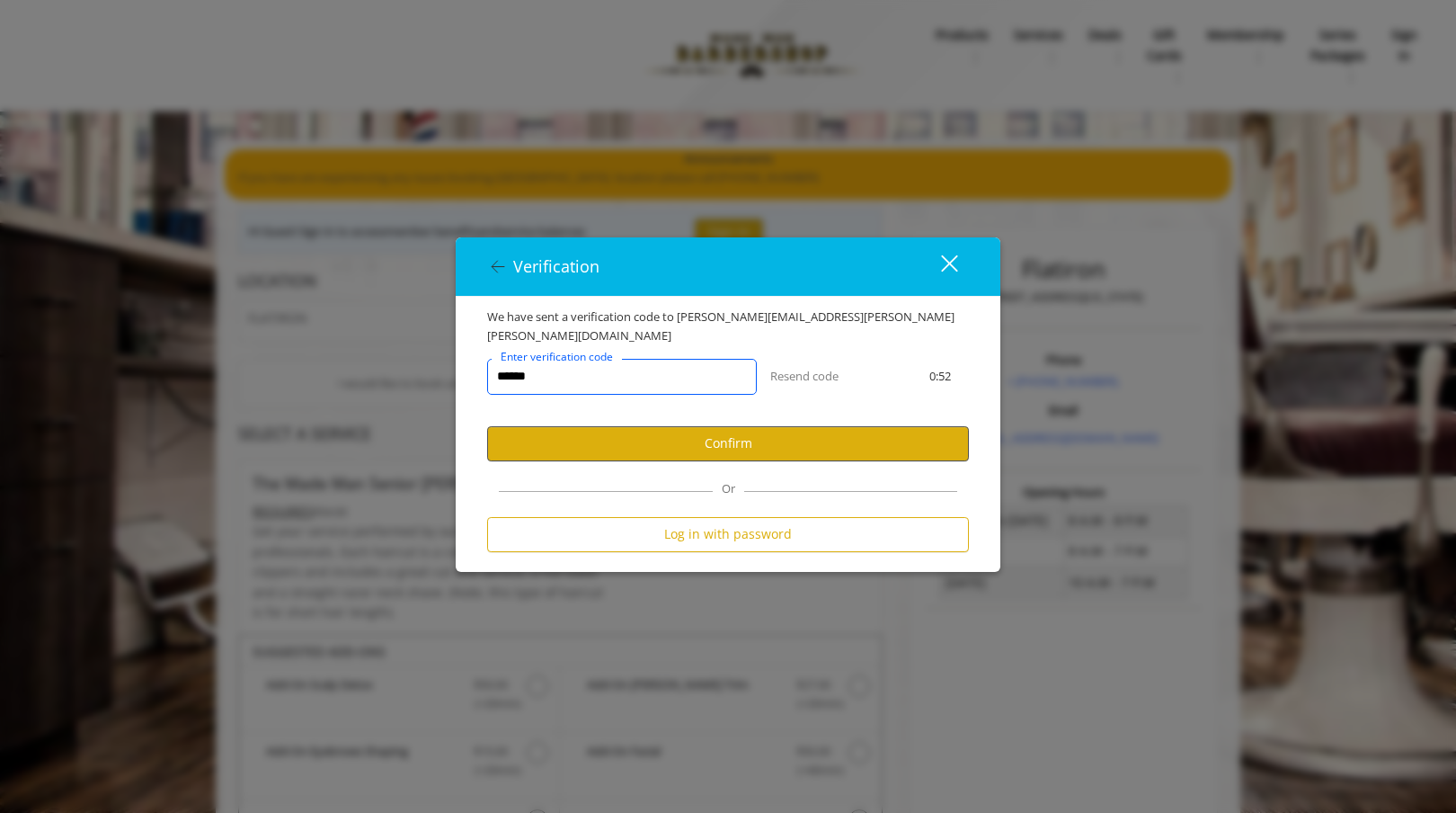
type input "******"
click at [729, 449] on button "Confirm" at bounding box center [728, 444] width 482 height 35
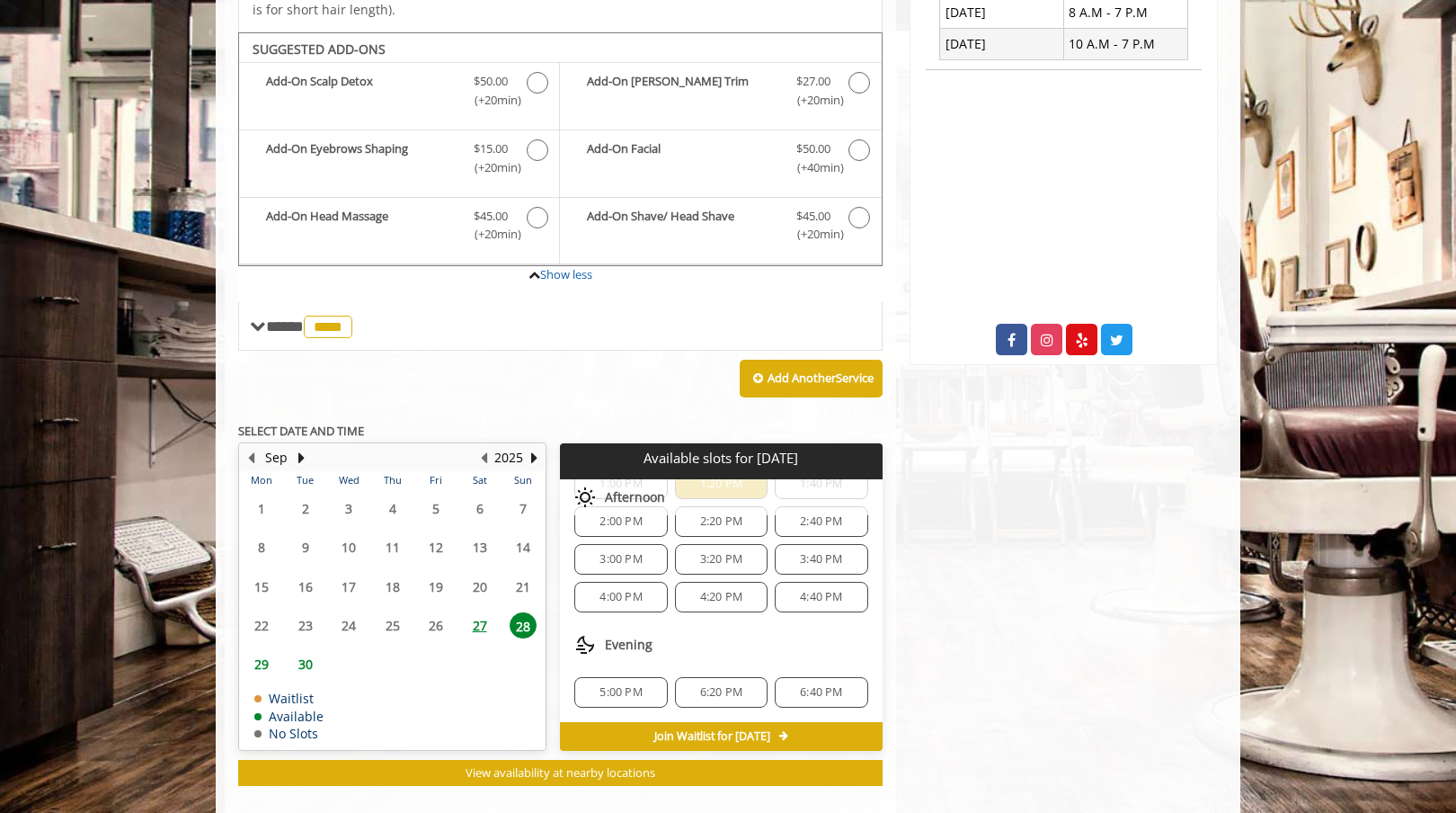
scroll to position [889, 0]
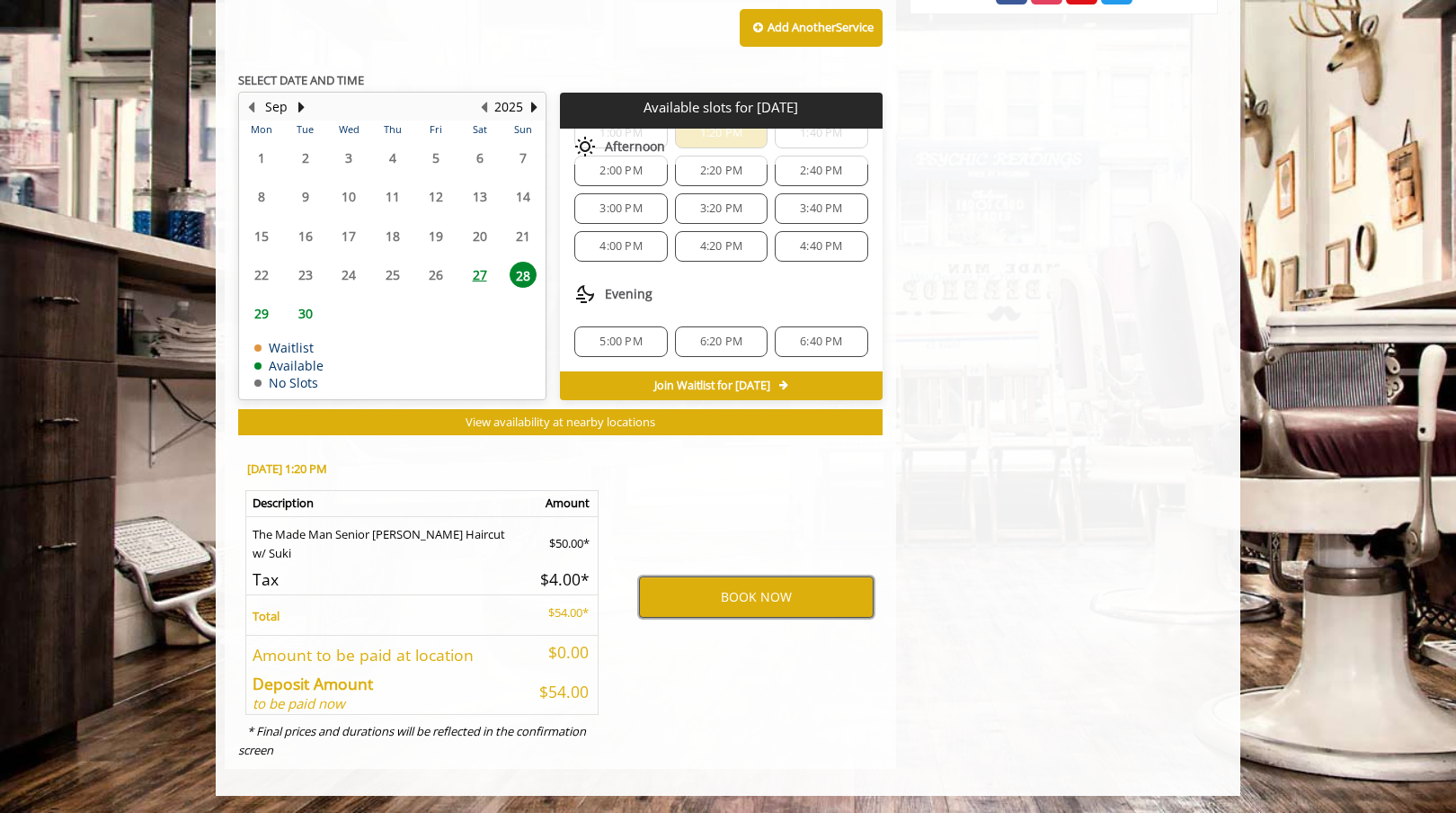
click at [807, 596] on button "BOOK NOW" at bounding box center [756, 596] width 234 height 41
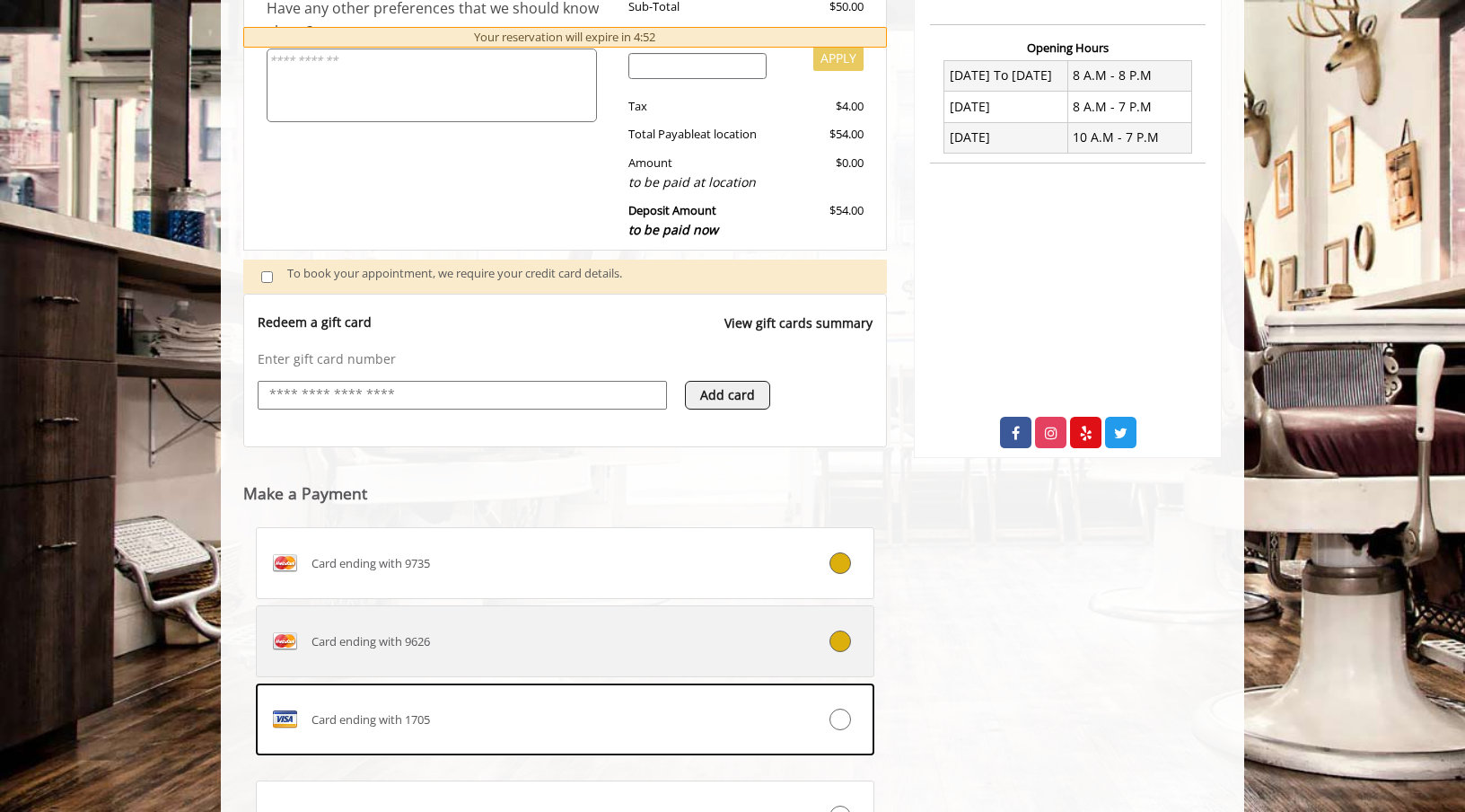
scroll to position [616, 0]
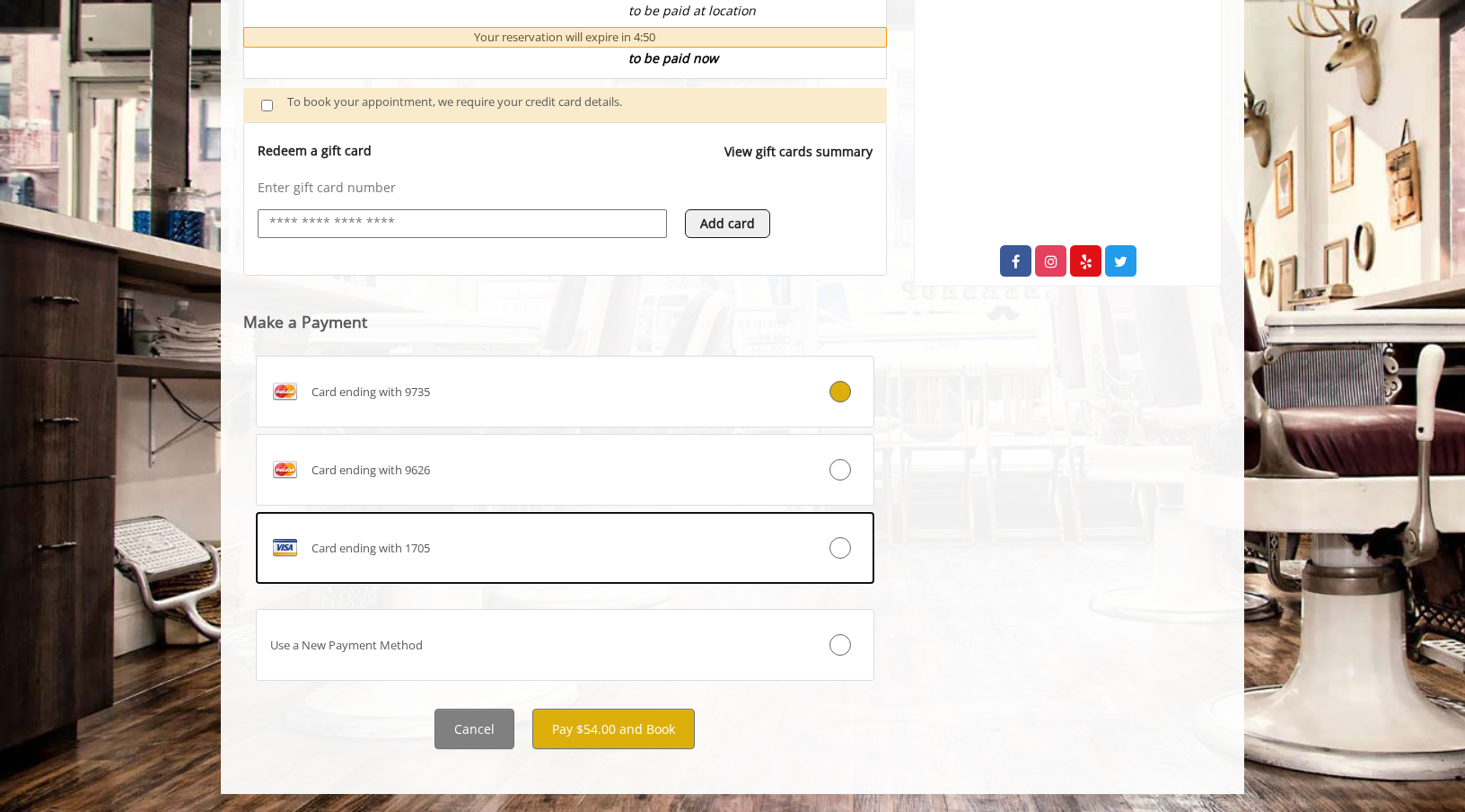
click at [972, 461] on div "Flatiron 10 E 23rd Street, New York Phone + (917) 475-1765. Email info@mademanb…" at bounding box center [1068, 179] width 335 height 1174
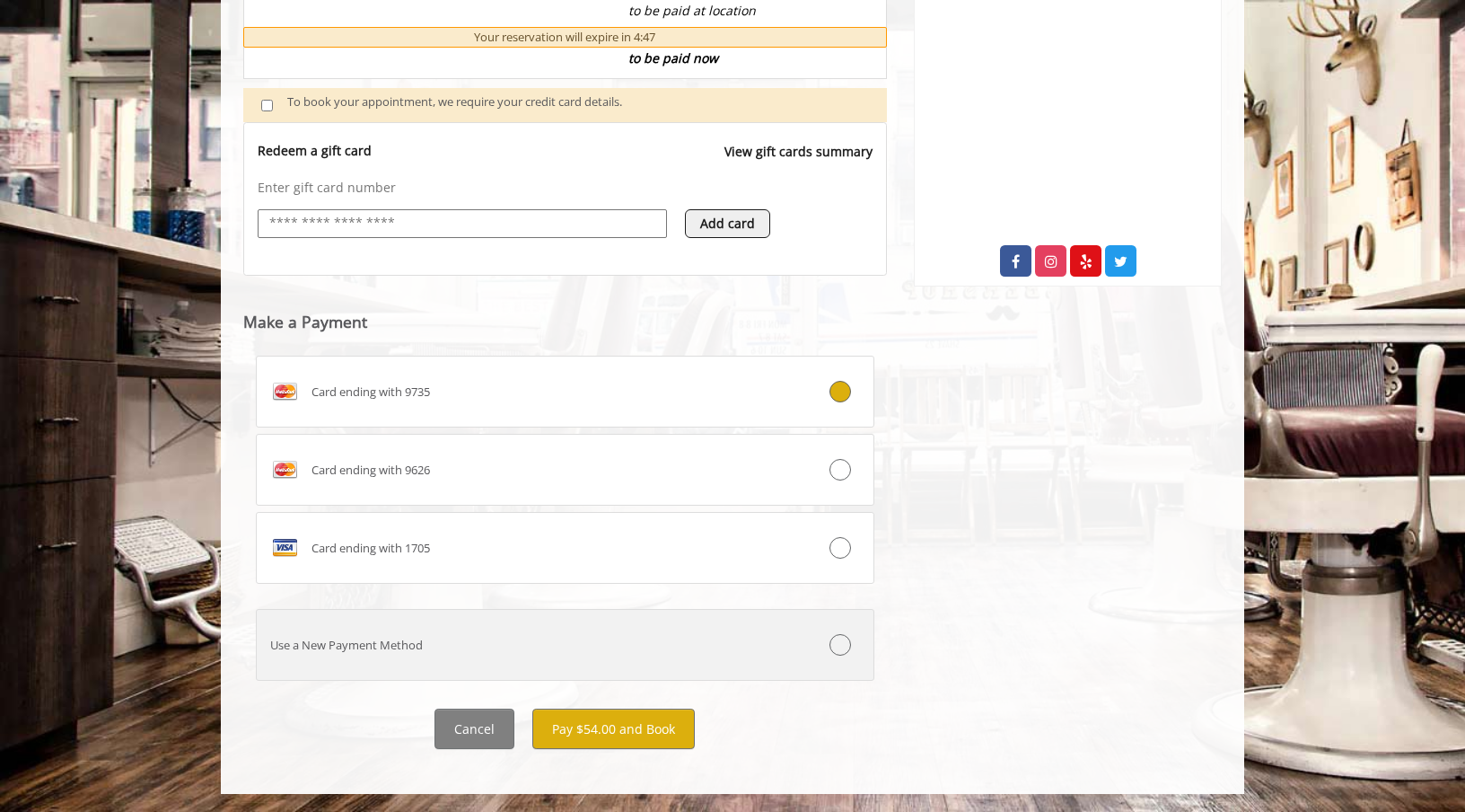
click at [826, 661] on label "Use a New Payment Method" at bounding box center [565, 644] width 618 height 72
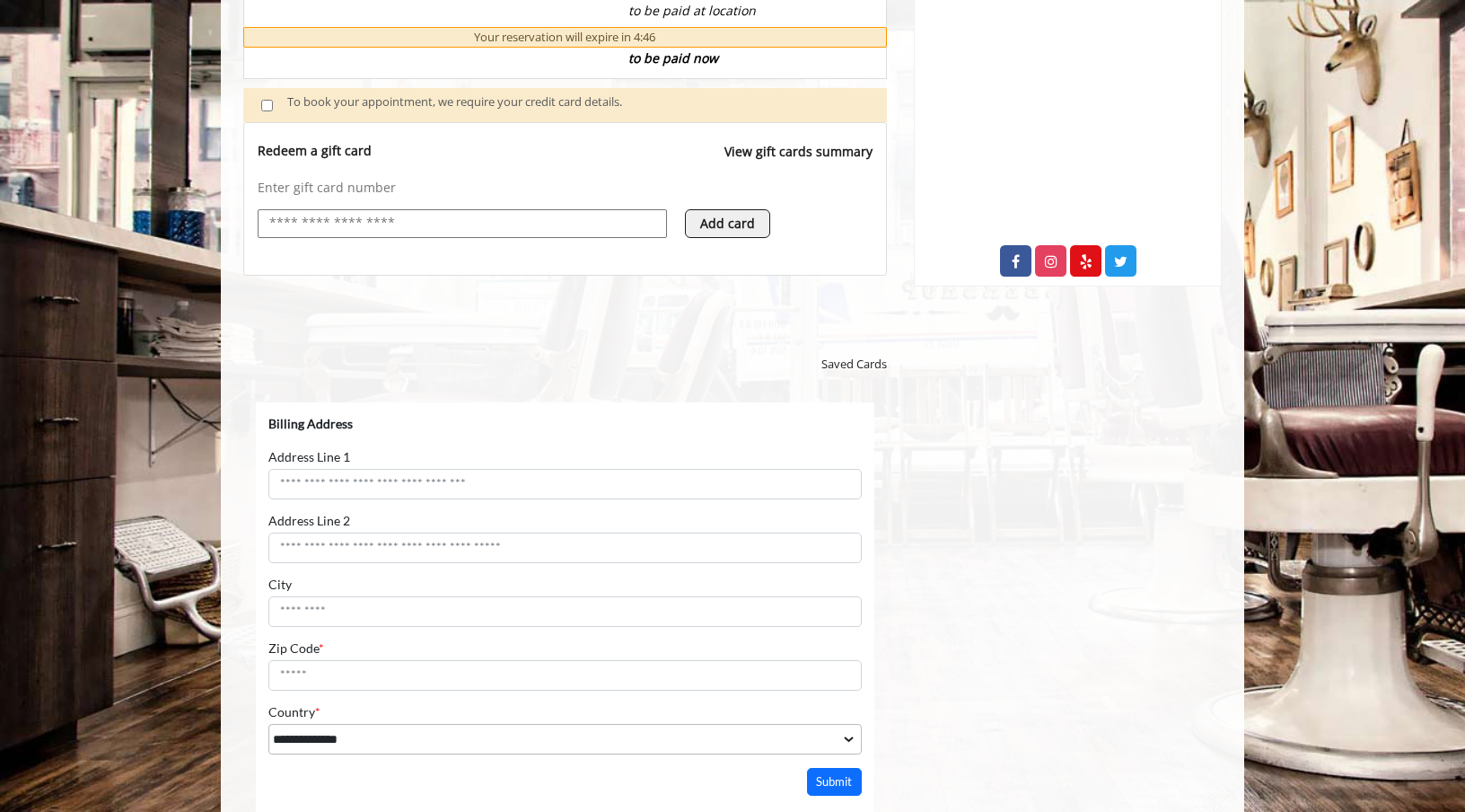
scroll to position [0, 0]
select select "***"
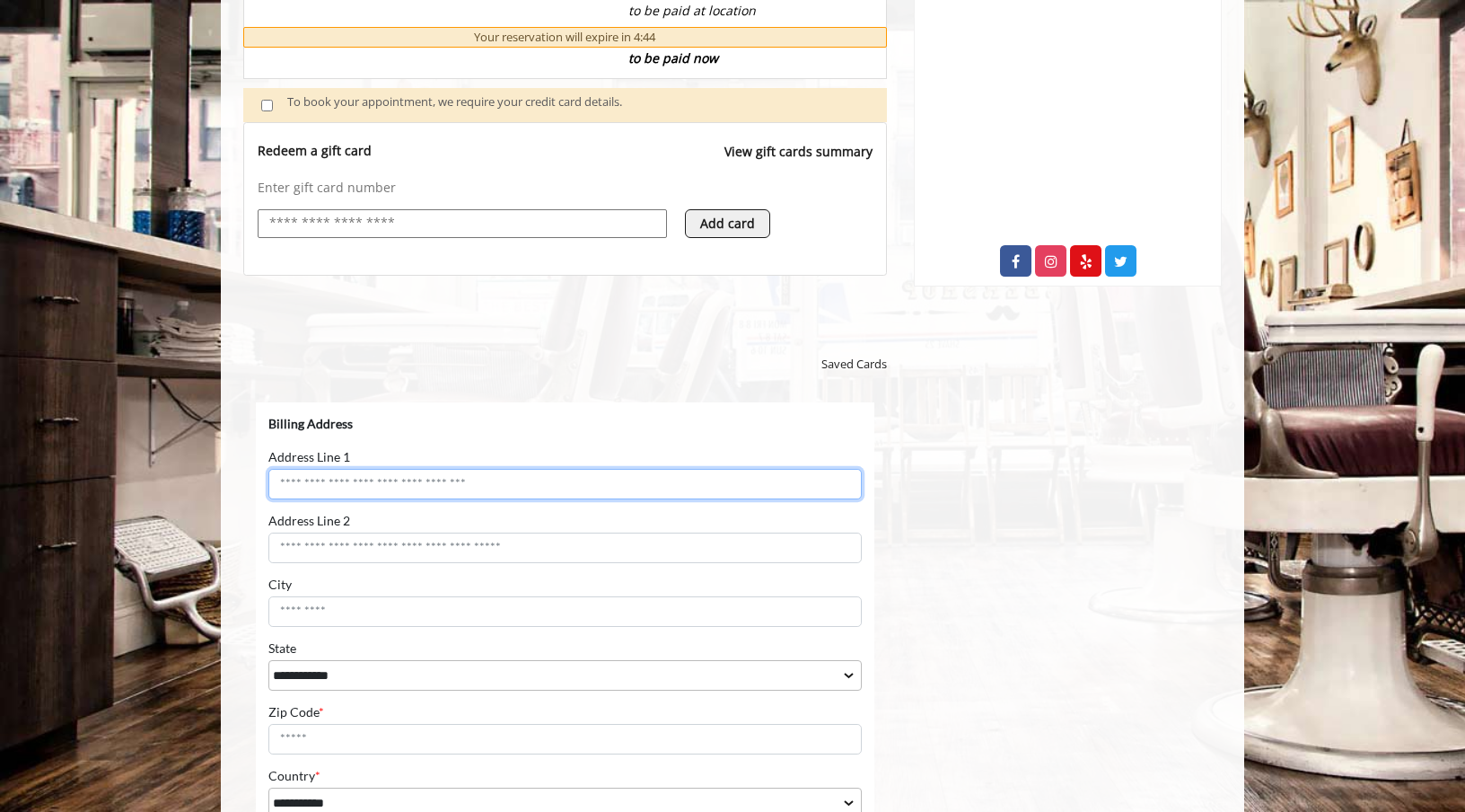
click at [575, 483] on input "Address Line 1" at bounding box center [565, 485] width 593 height 31
type input "**********"
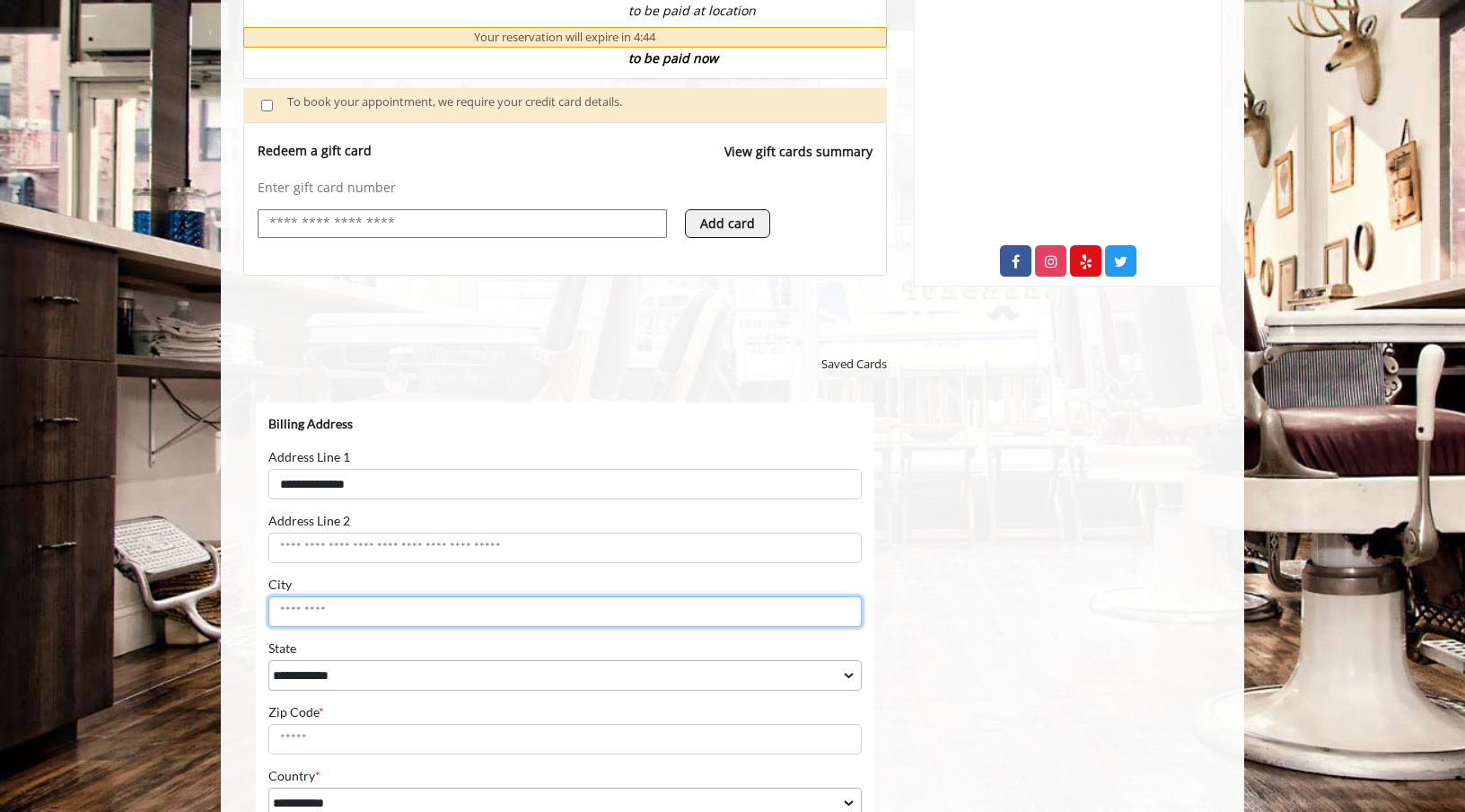
type input "**********"
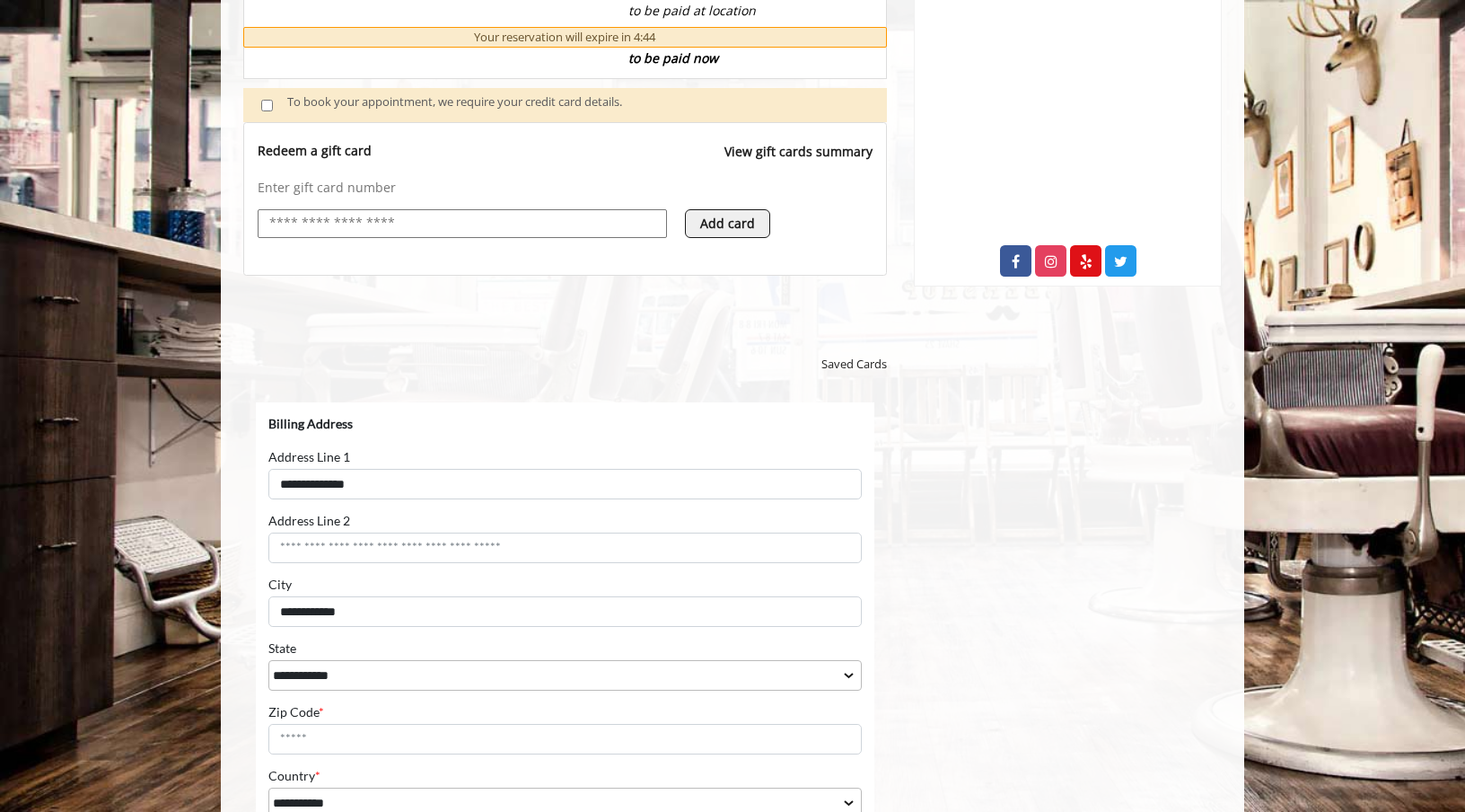
select select "**"
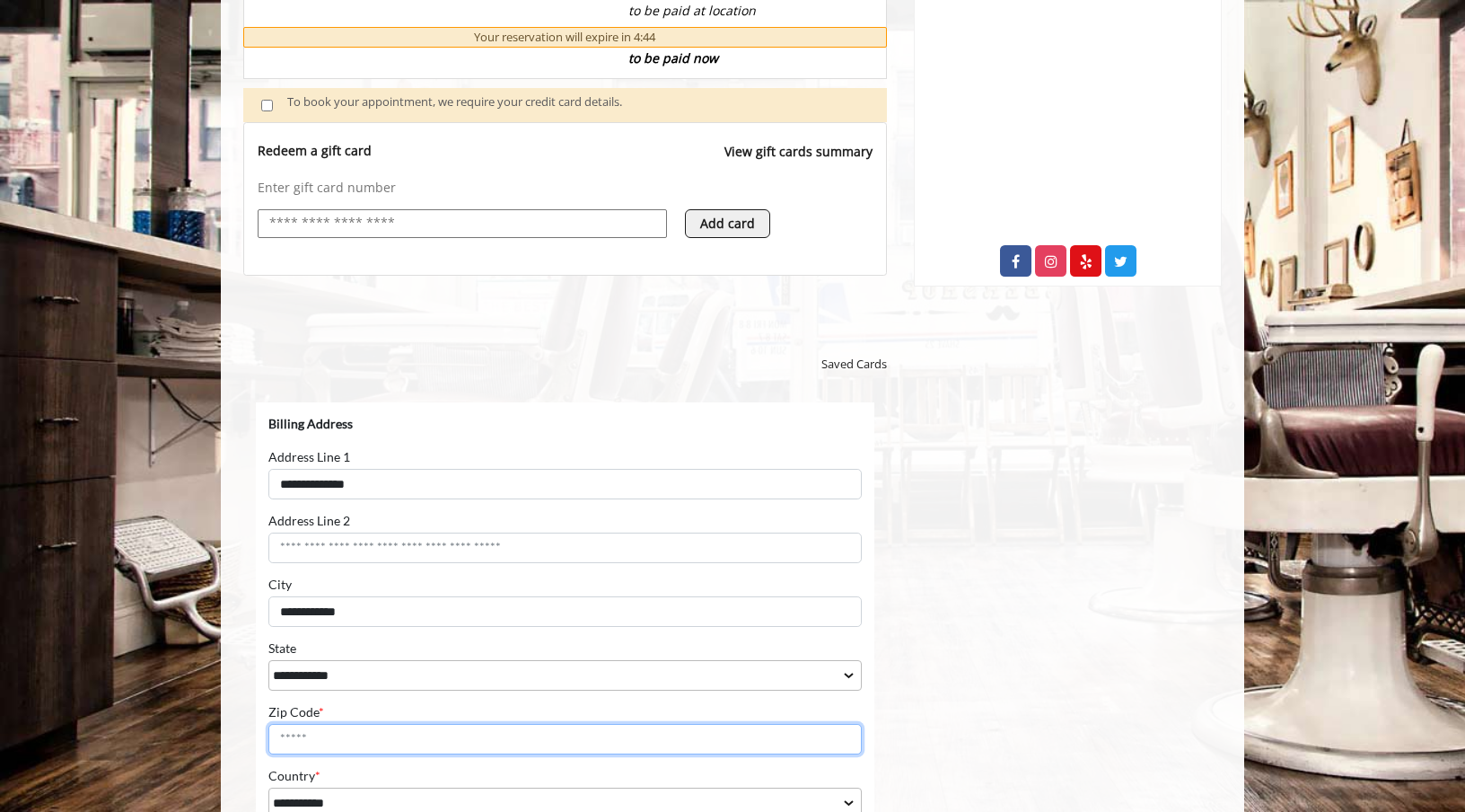
type input "*****"
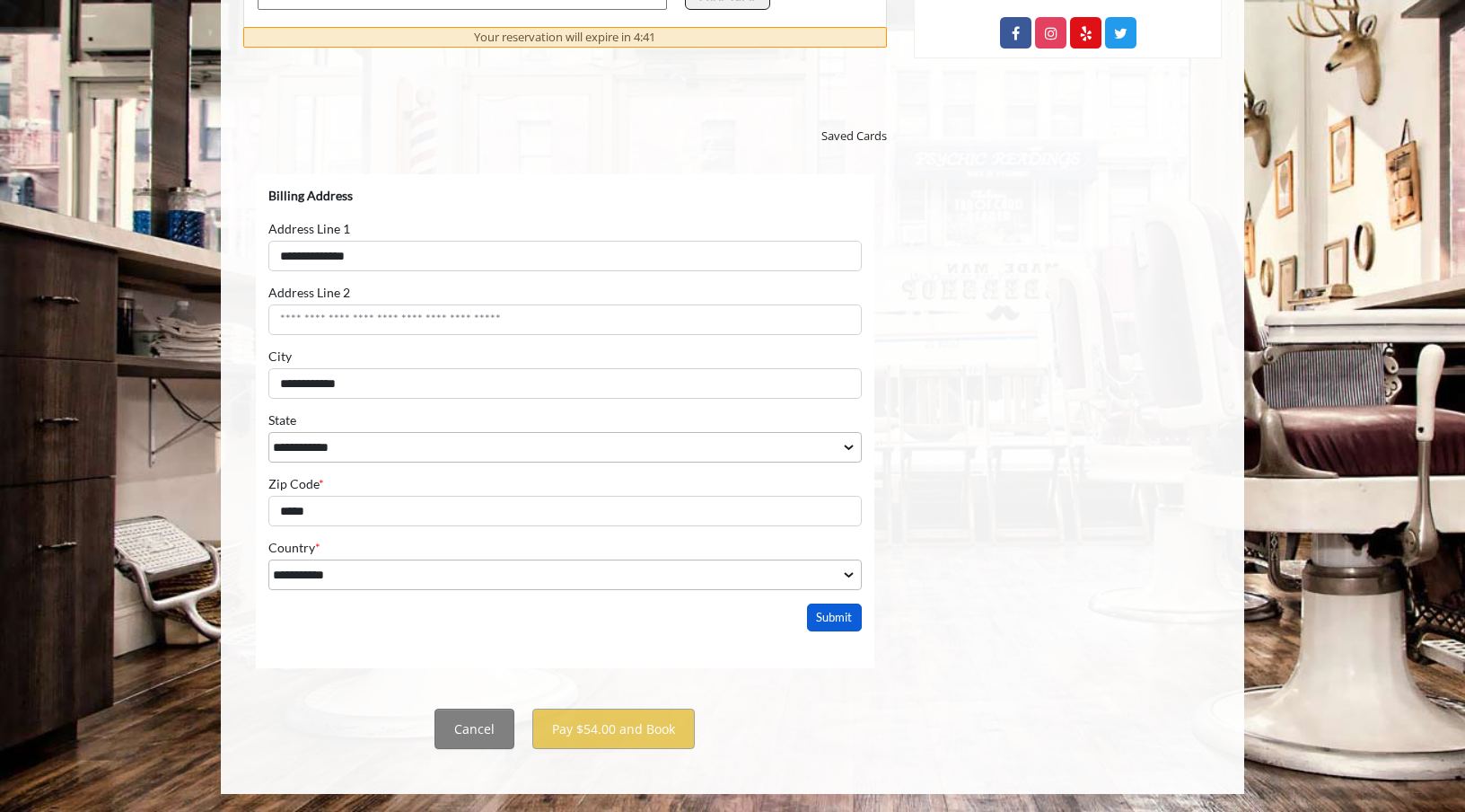
click at [850, 617] on button "Submit" at bounding box center [835, 616] width 56 height 28
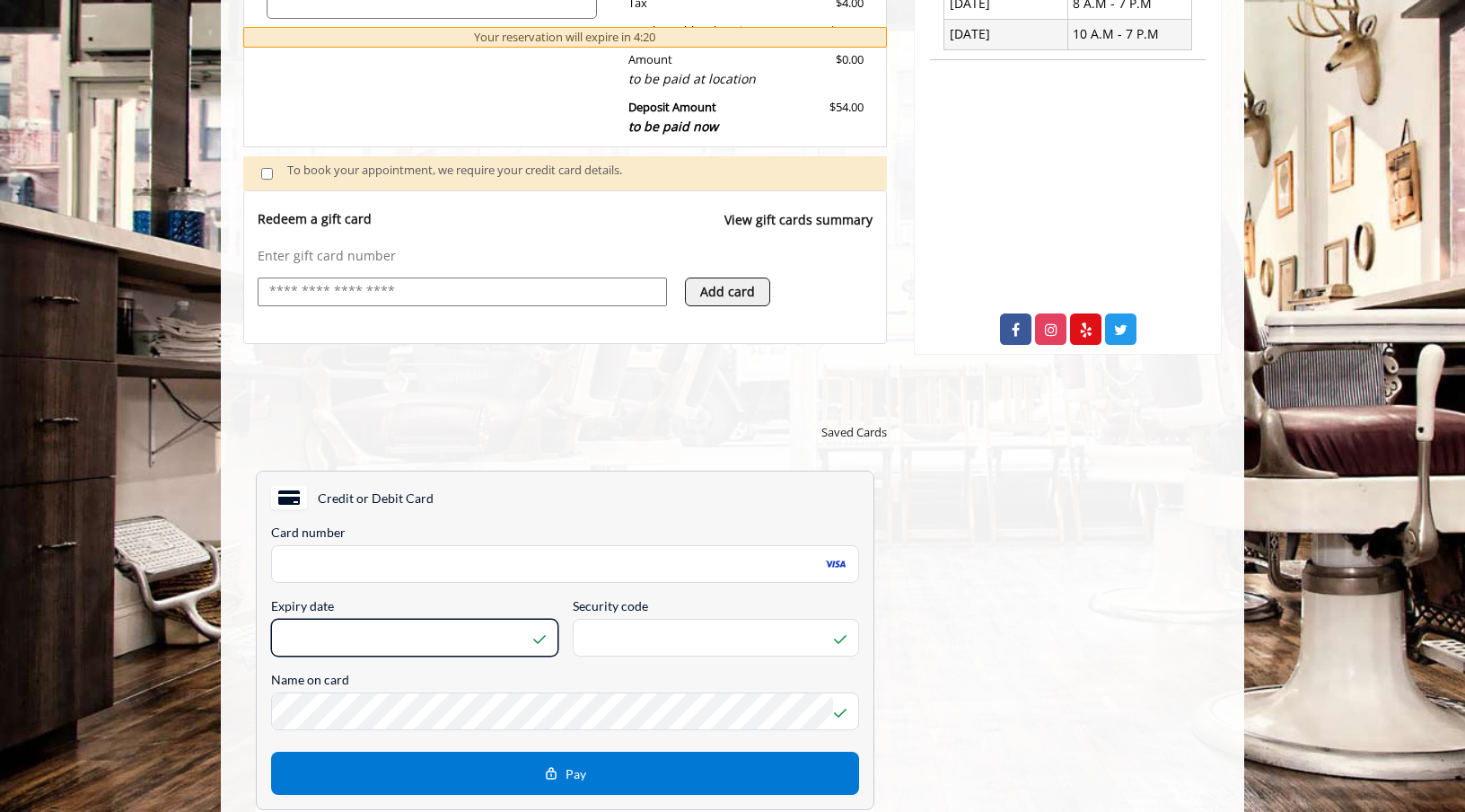
scroll to position [820, 0]
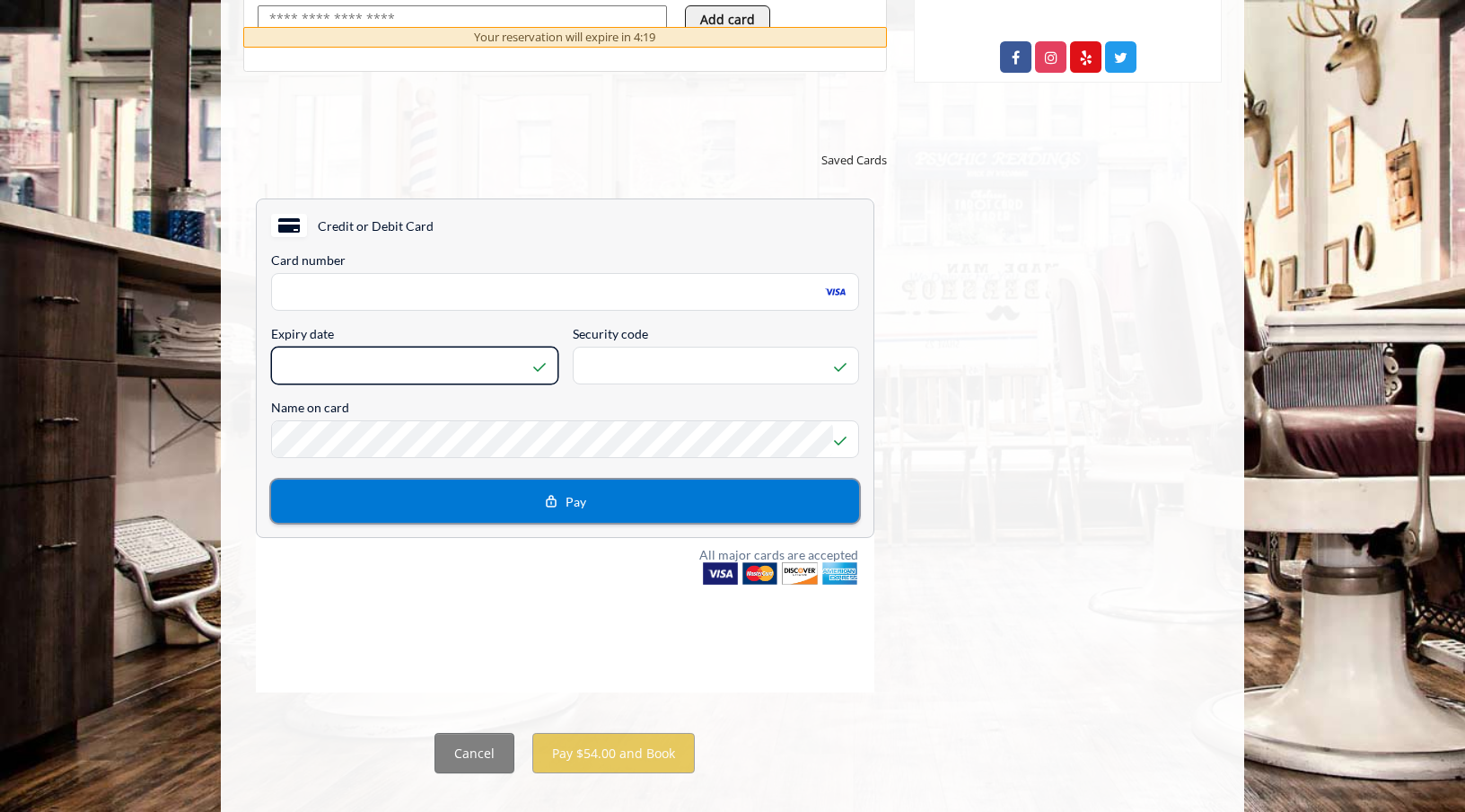
click at [645, 513] on button "Pay" at bounding box center [564, 501] width 589 height 43
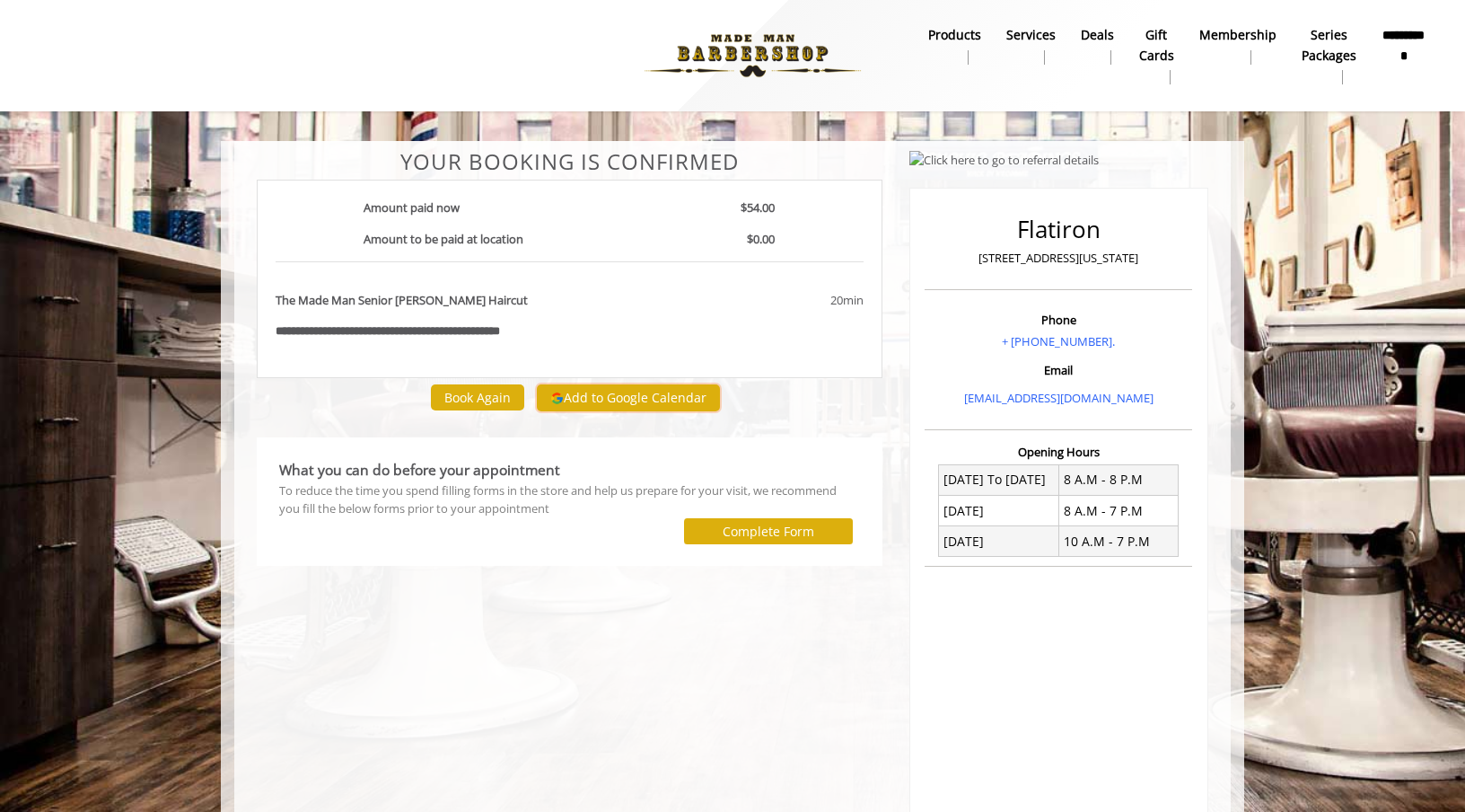
click at [662, 403] on button "Add to Google Calendar" at bounding box center [628, 398] width 183 height 27
